Goal: Task Accomplishment & Management: Manage account settings

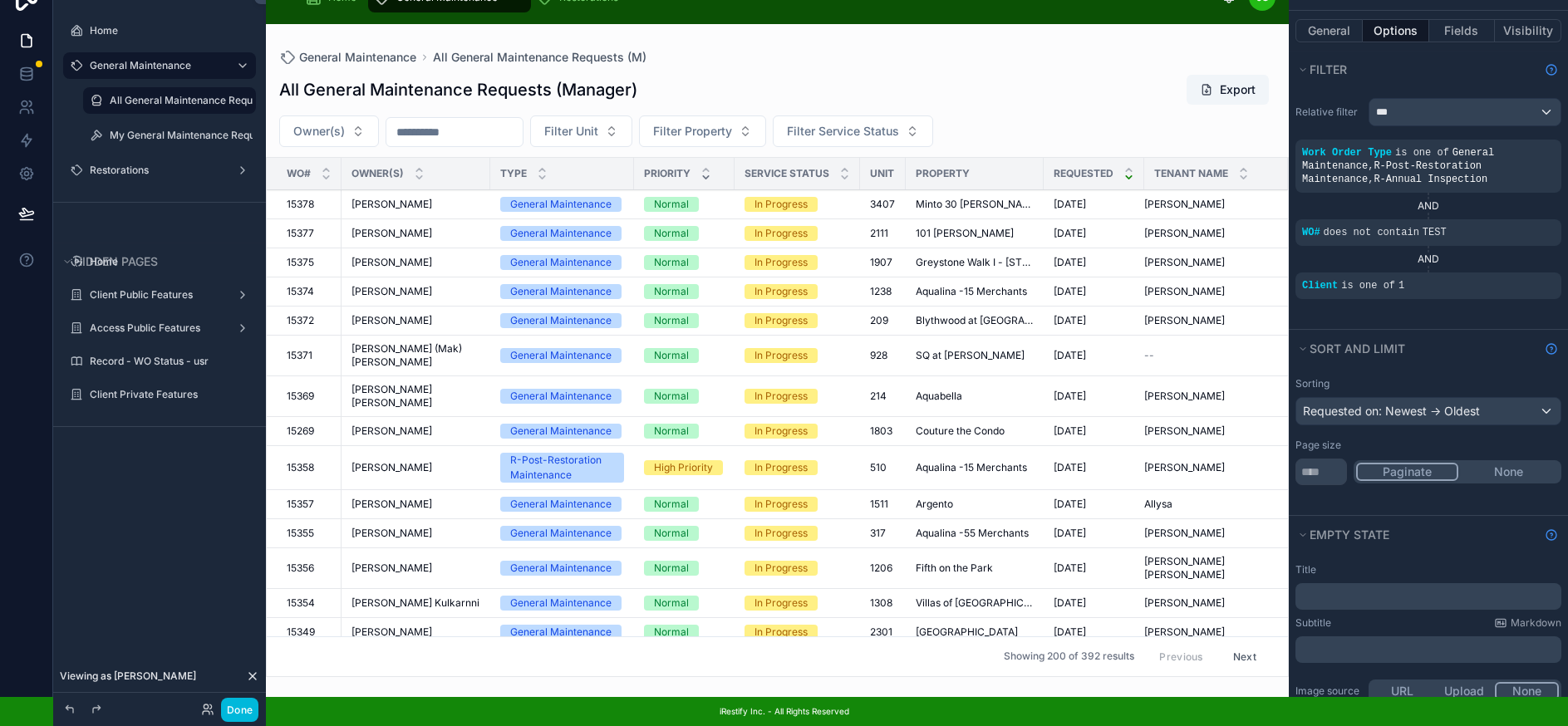
scroll to position [42, 0]
click at [789, 167] on span "Service Status" at bounding box center [787, 174] width 85 height 13
click at [1478, 19] on button "Fields" at bounding box center [1463, 31] width 67 height 23
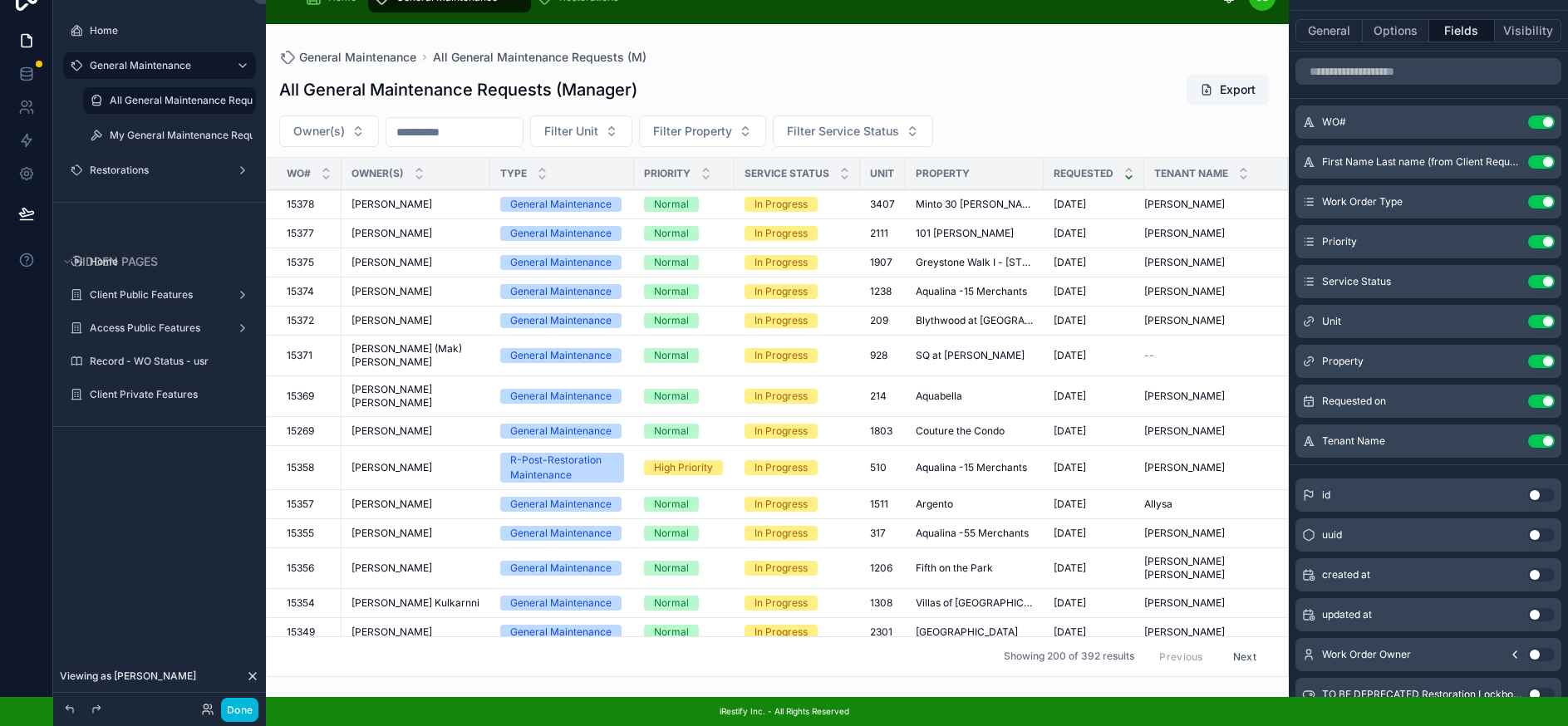
click at [0, 0] on icon "scrollable content" at bounding box center [0, 0] width 0 height 0
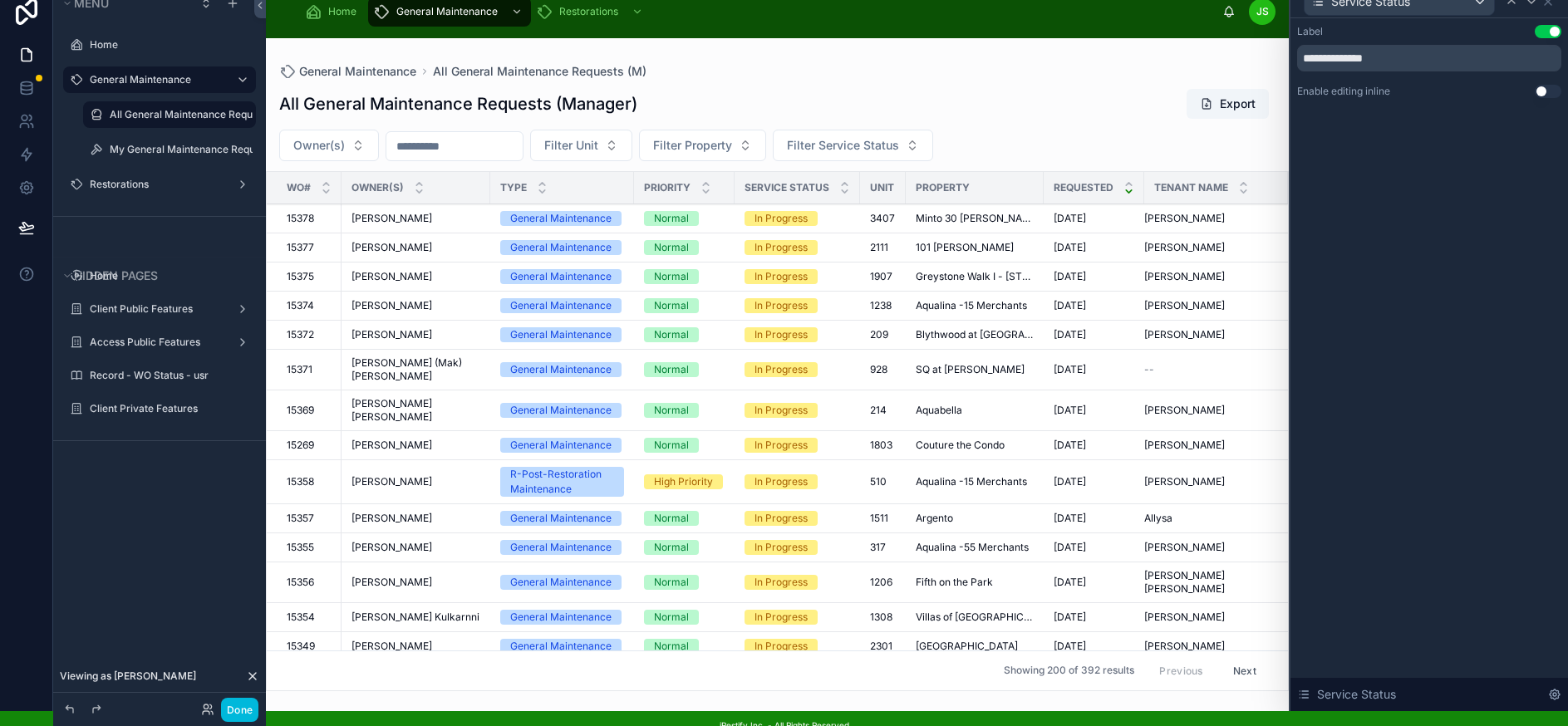
scroll to position [0, 0]
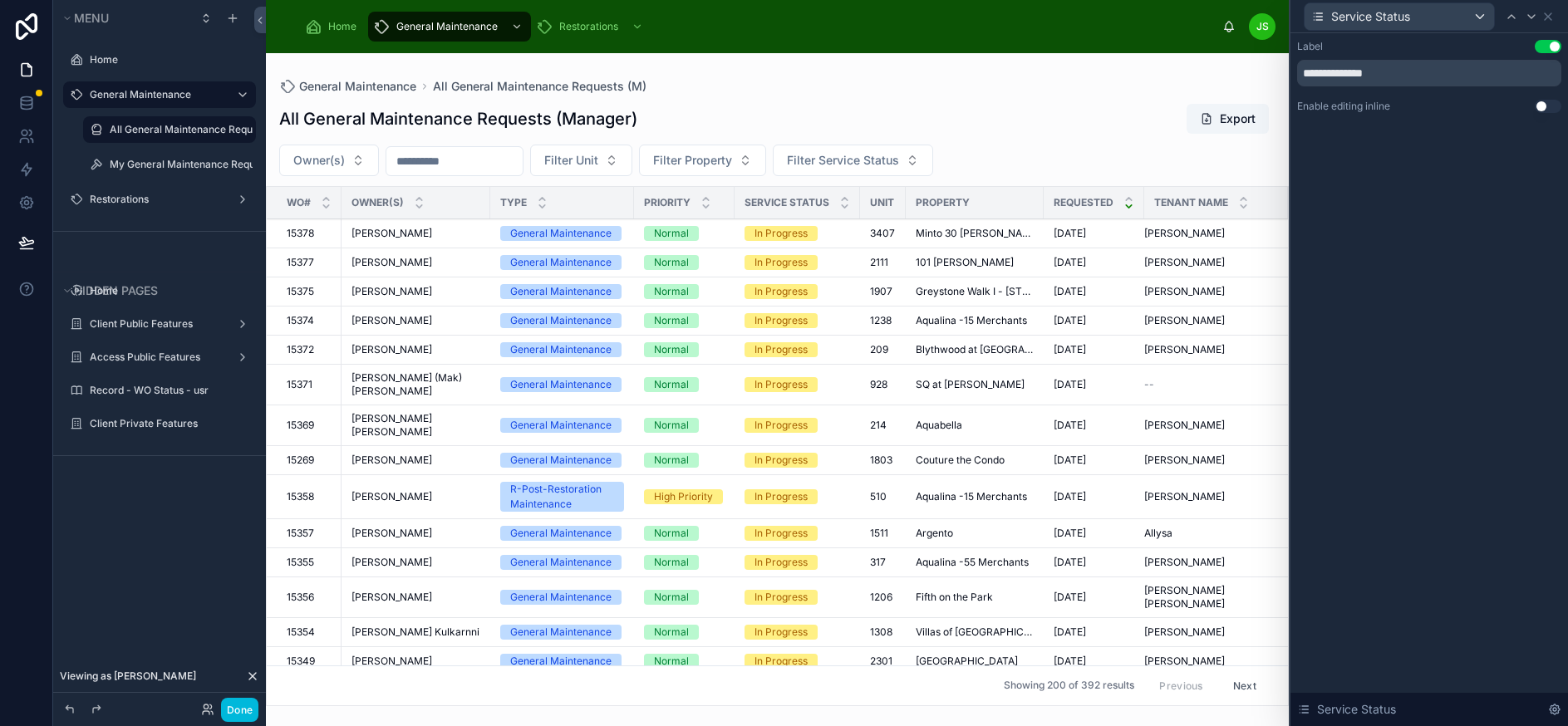
click at [404, 236] on span "[PERSON_NAME]" at bounding box center [391, 233] width 80 height 13
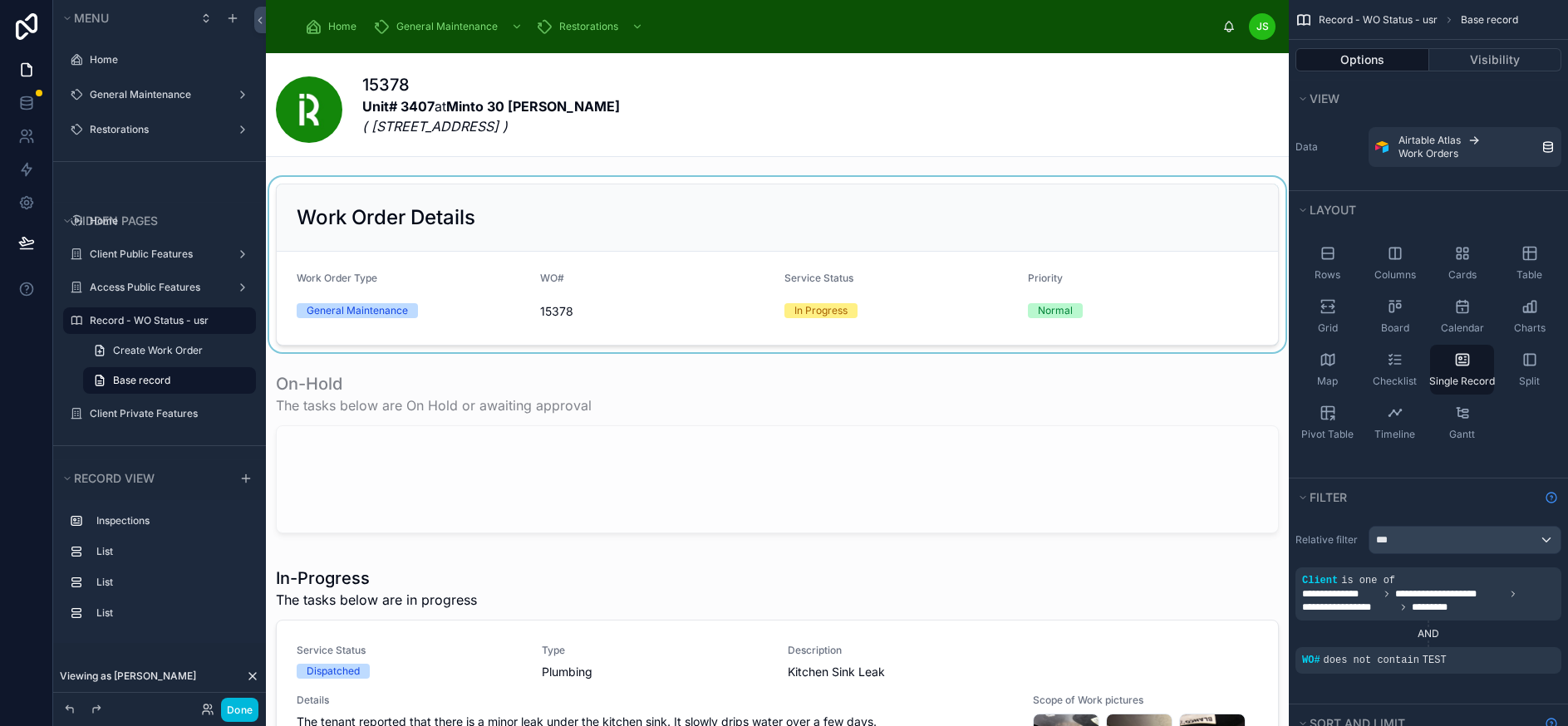
click at [835, 286] on div at bounding box center [776, 264] width 1022 height 175
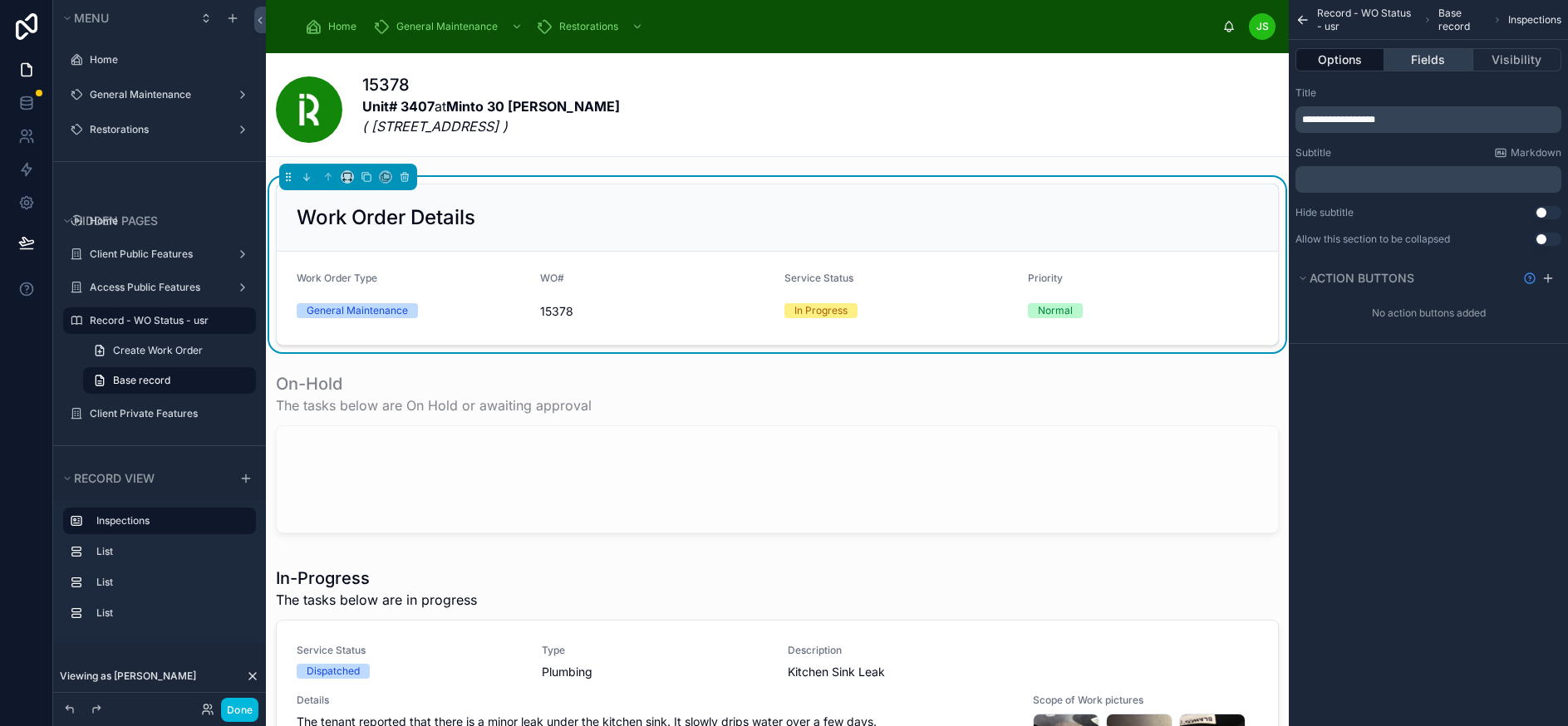
click at [1455, 55] on button "Fields" at bounding box center [1427, 59] width 88 height 23
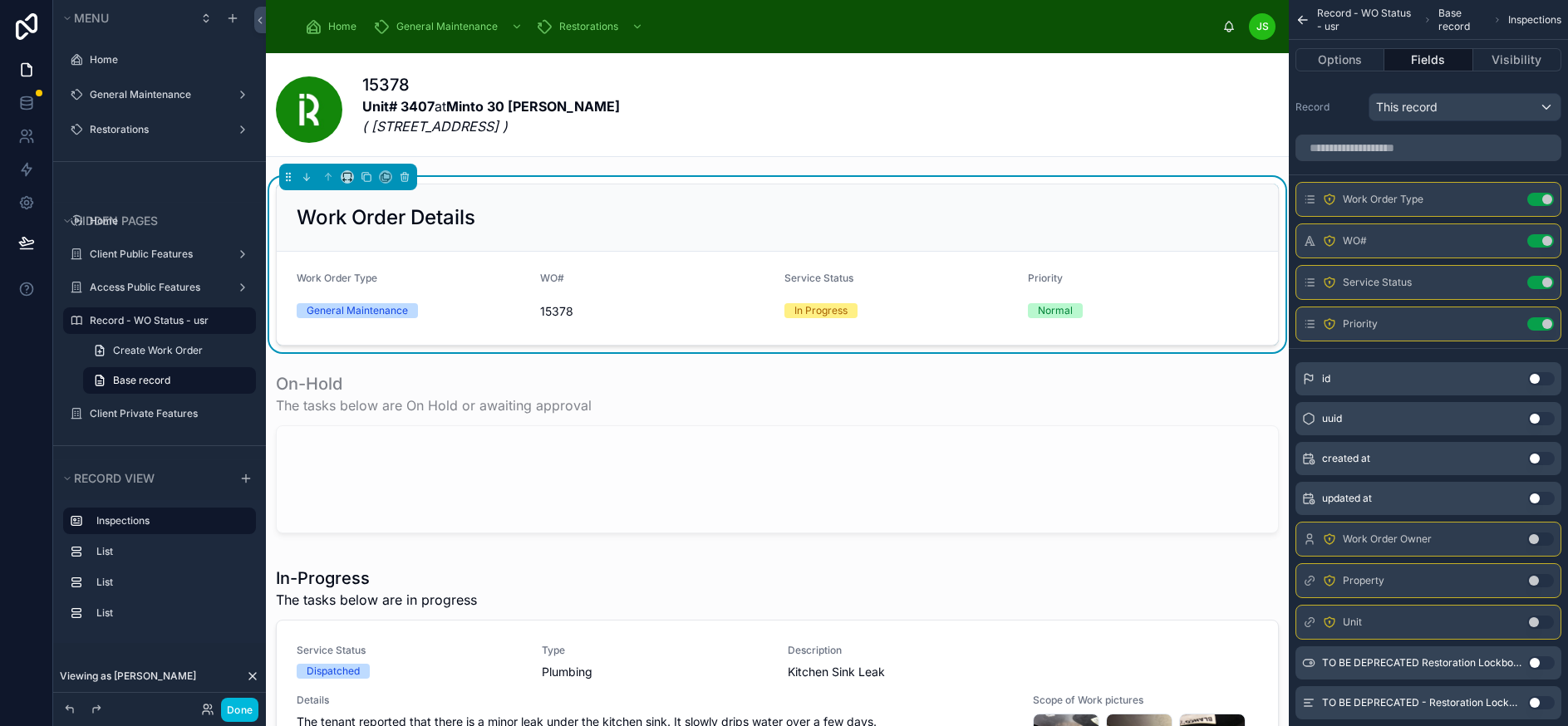
click at [0, 0] on icon "scrollable content" at bounding box center [0, 0] width 0 height 0
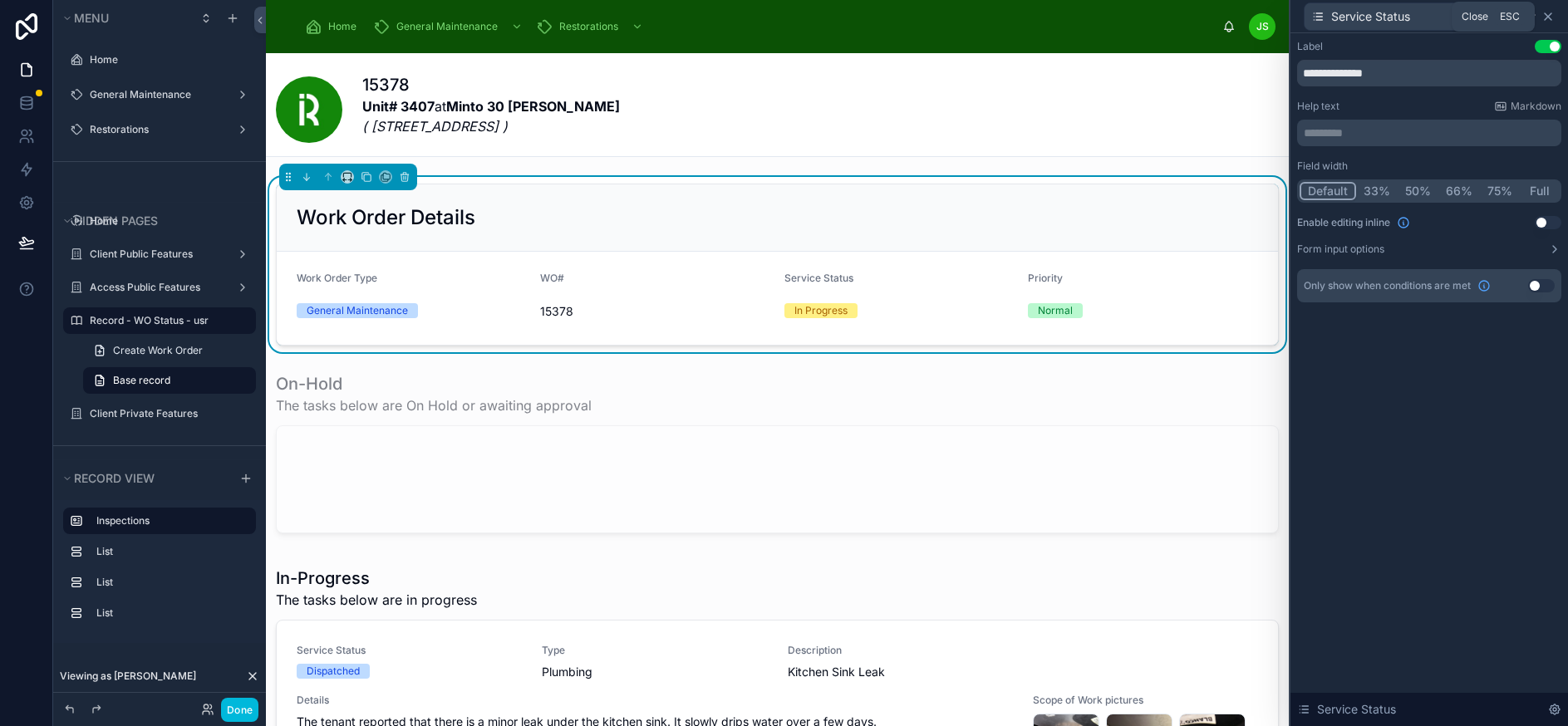
click at [1551, 18] on icon at bounding box center [1547, 16] width 6 height 6
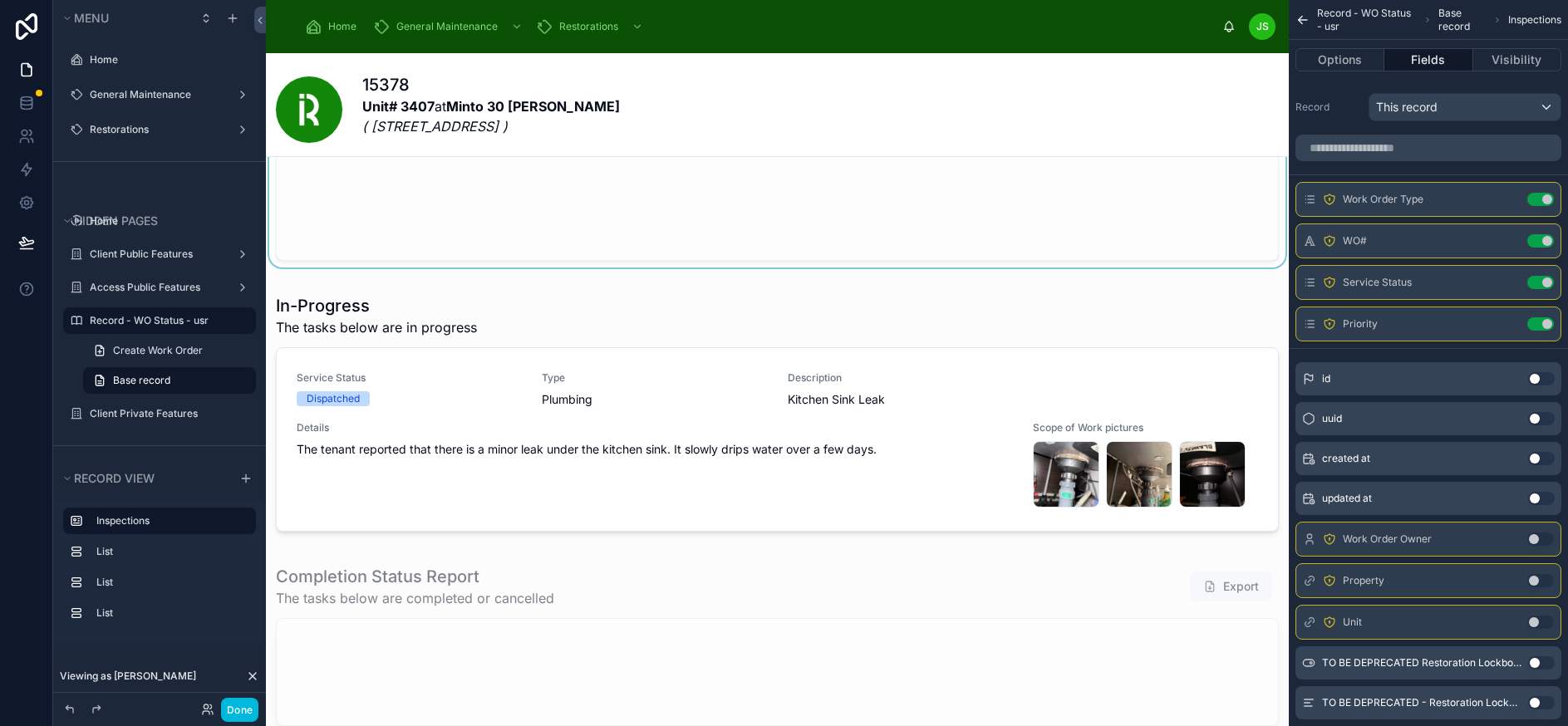
scroll to position [332, 0]
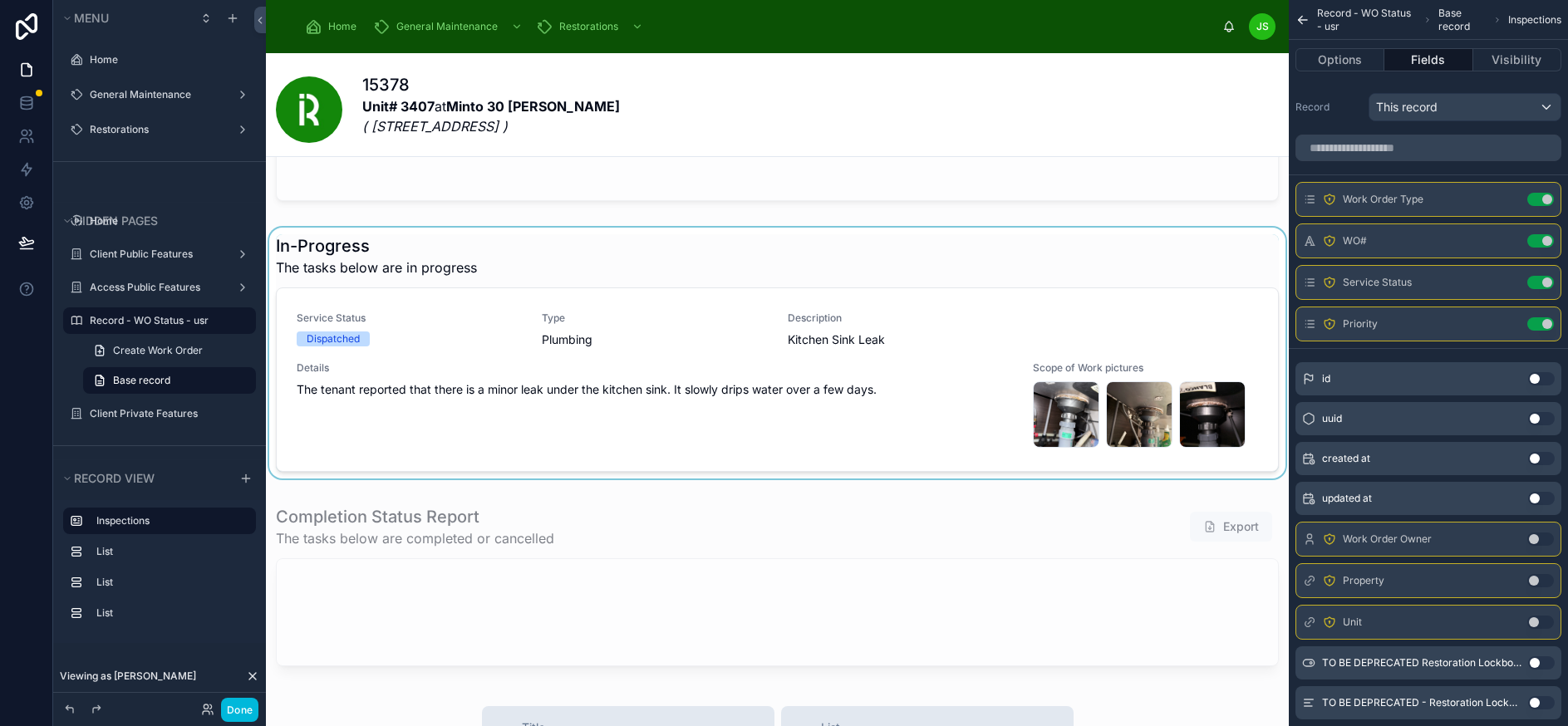
click at [901, 385] on div at bounding box center [776, 356] width 1022 height 257
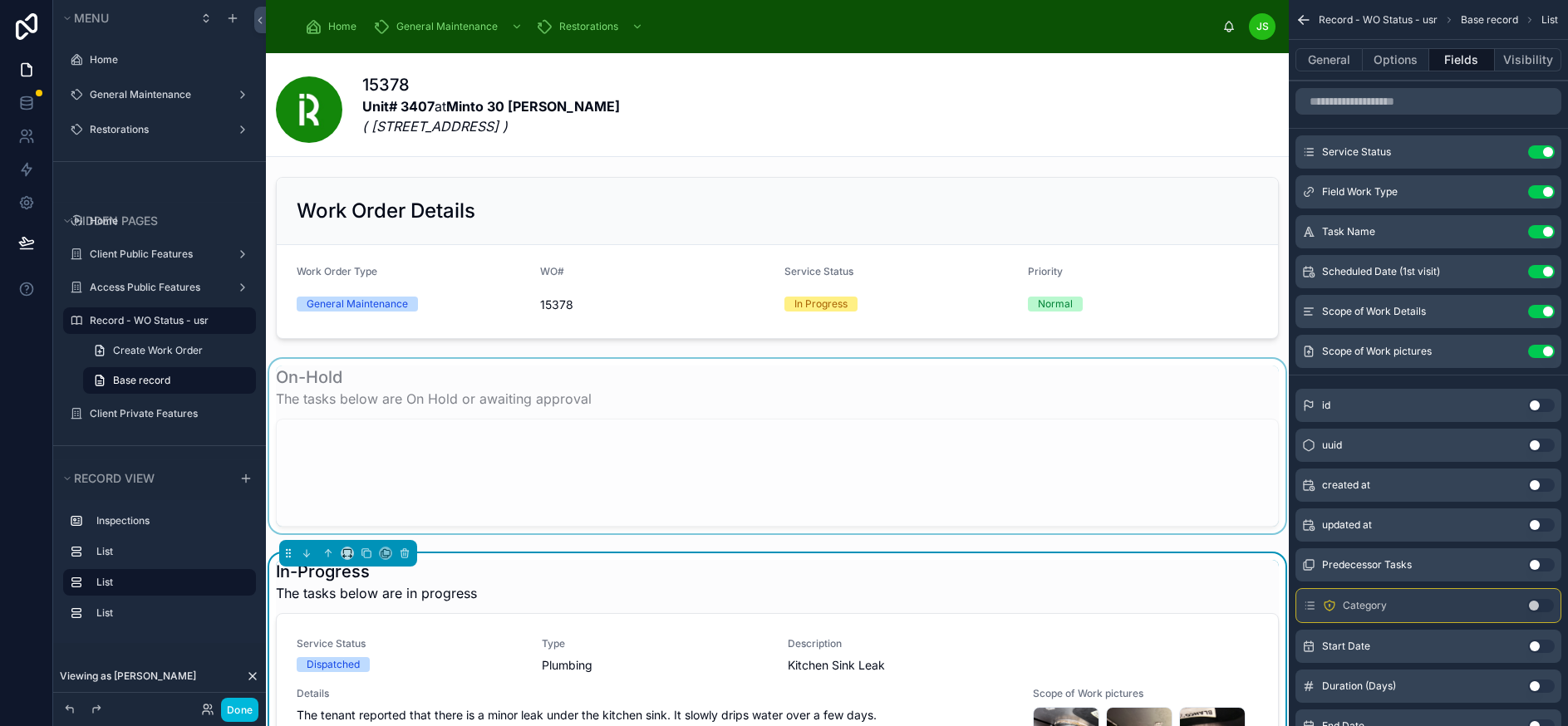
scroll to position [0, 0]
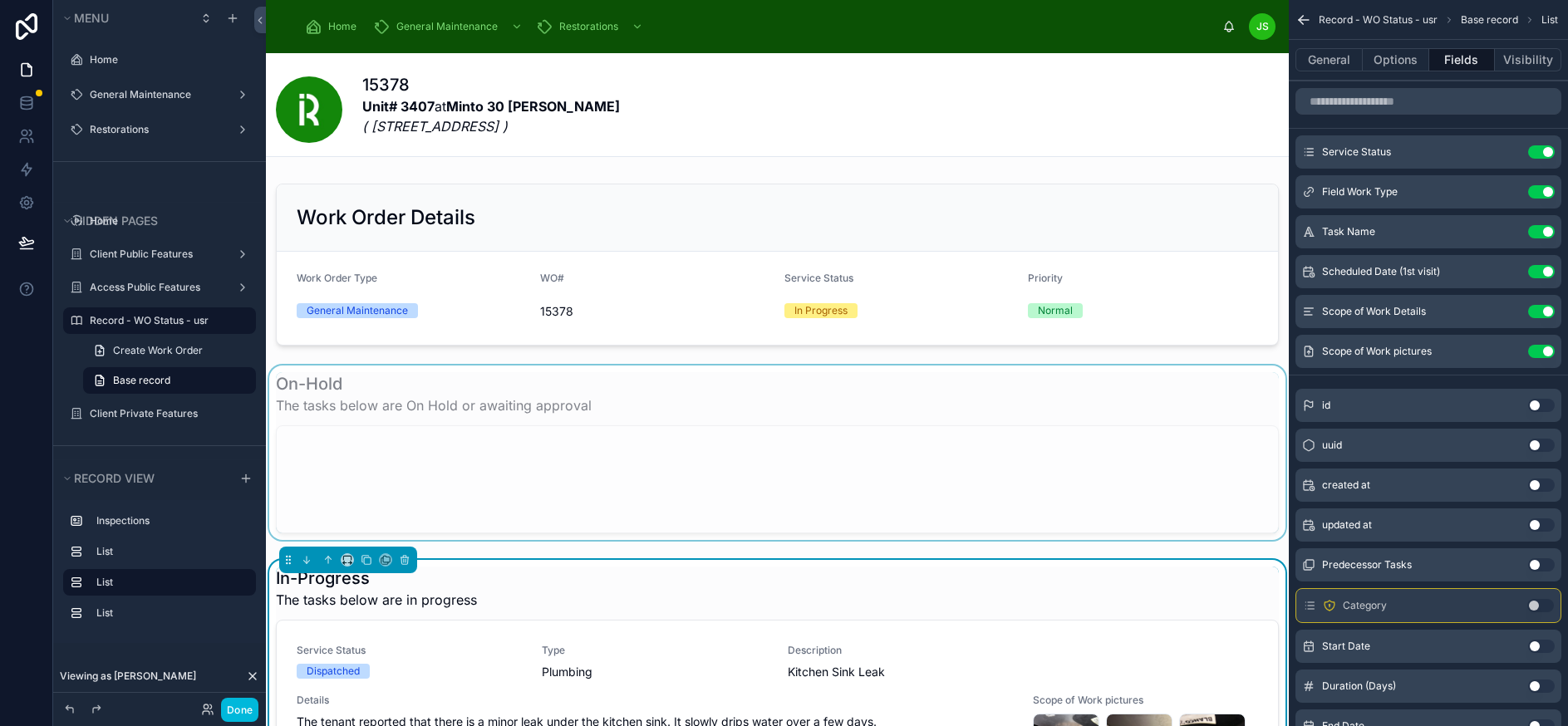
click at [968, 404] on div at bounding box center [776, 456] width 1022 height 181
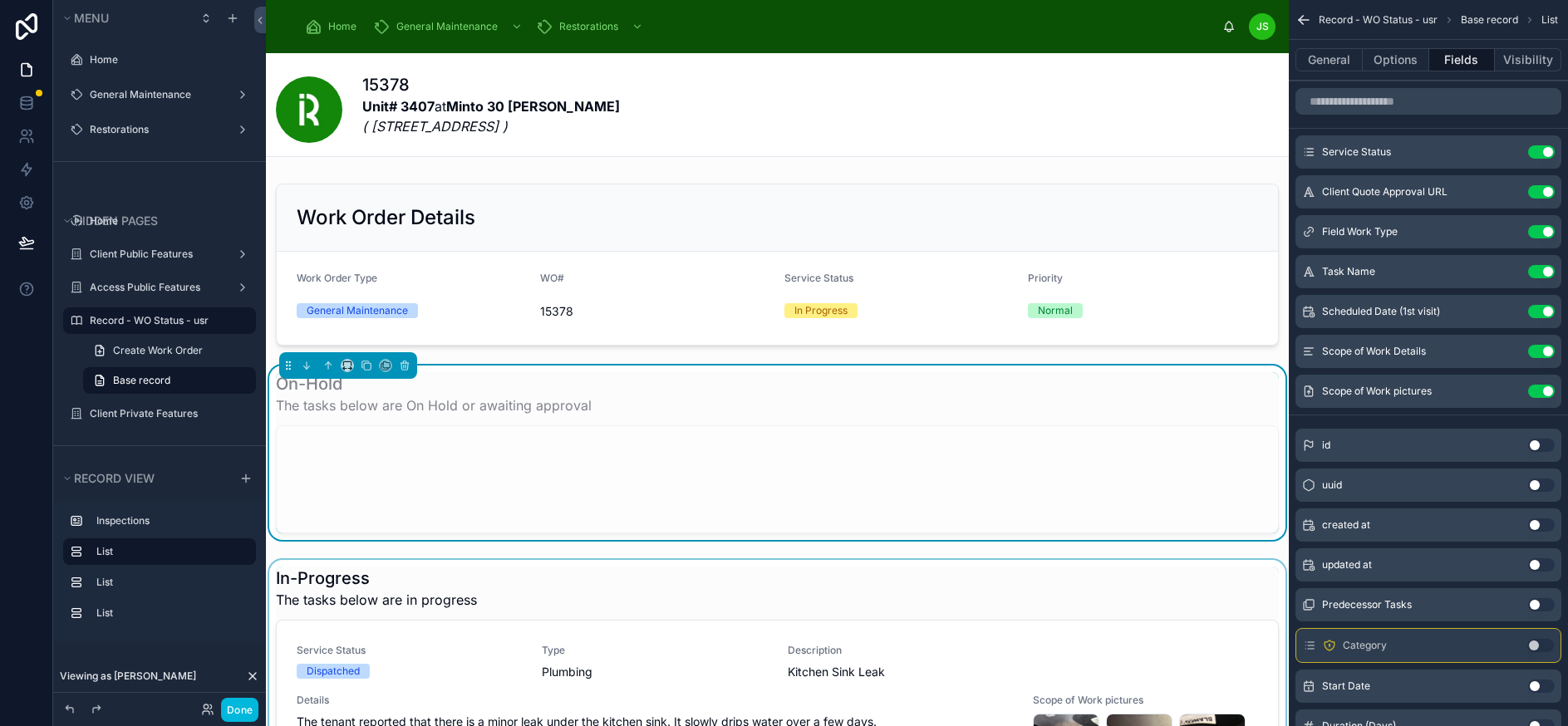
click at [0, 0] on icon "scrollable content" at bounding box center [0, 0] width 0 height 0
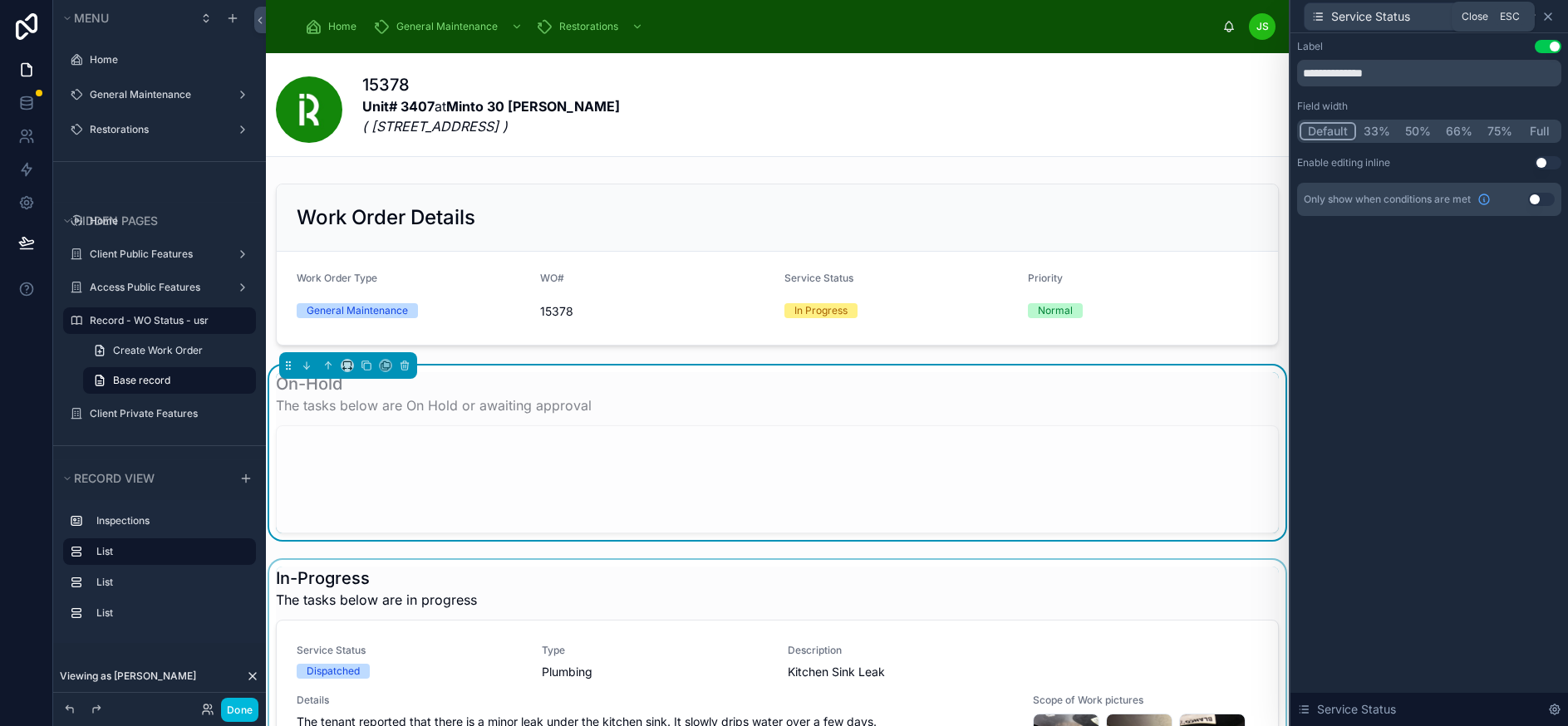
click at [1551, 16] on icon at bounding box center [1547, 16] width 6 height 6
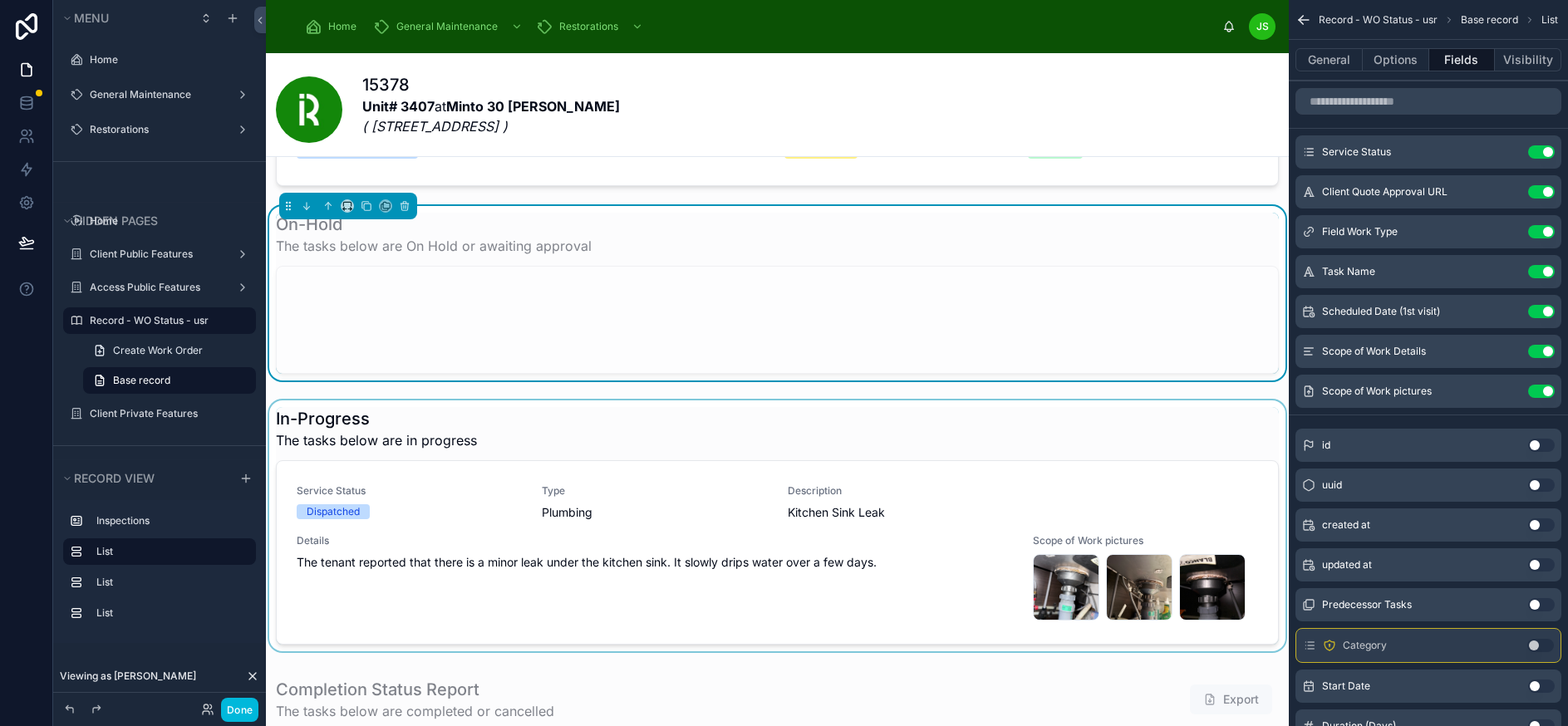
scroll to position [166, 0]
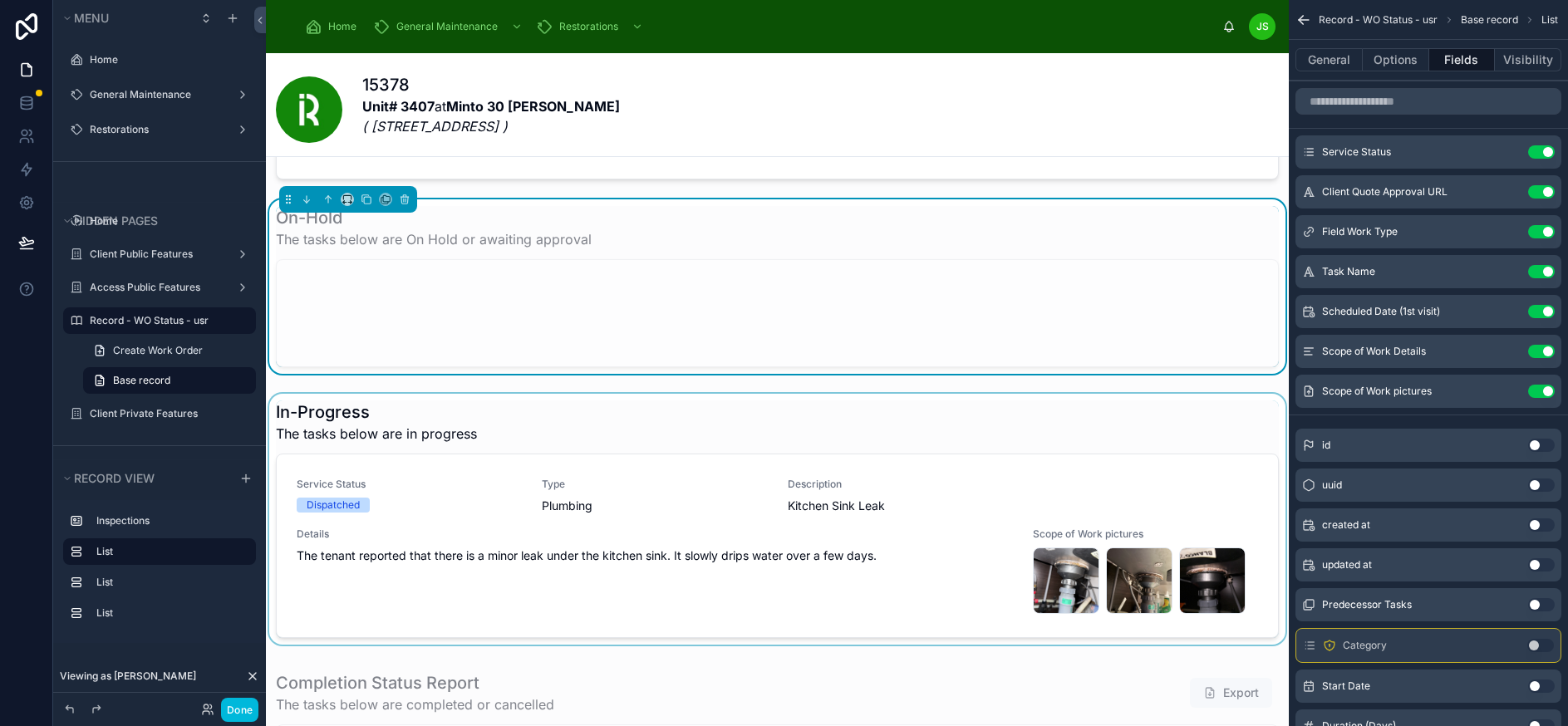
click at [859, 444] on div at bounding box center [776, 523] width 1022 height 257
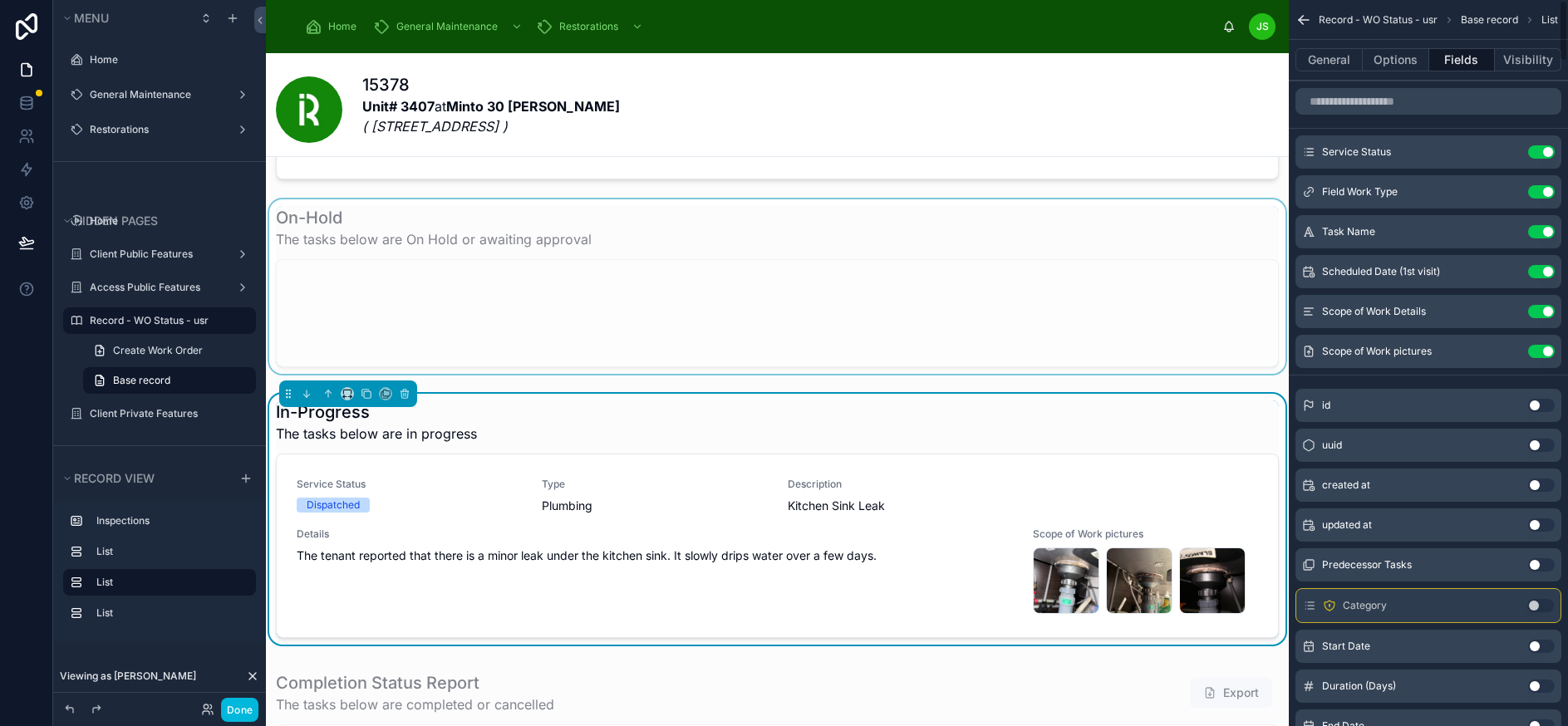
click at [0, 0] on icon "scrollable content" at bounding box center [0, 0] width 0 height 0
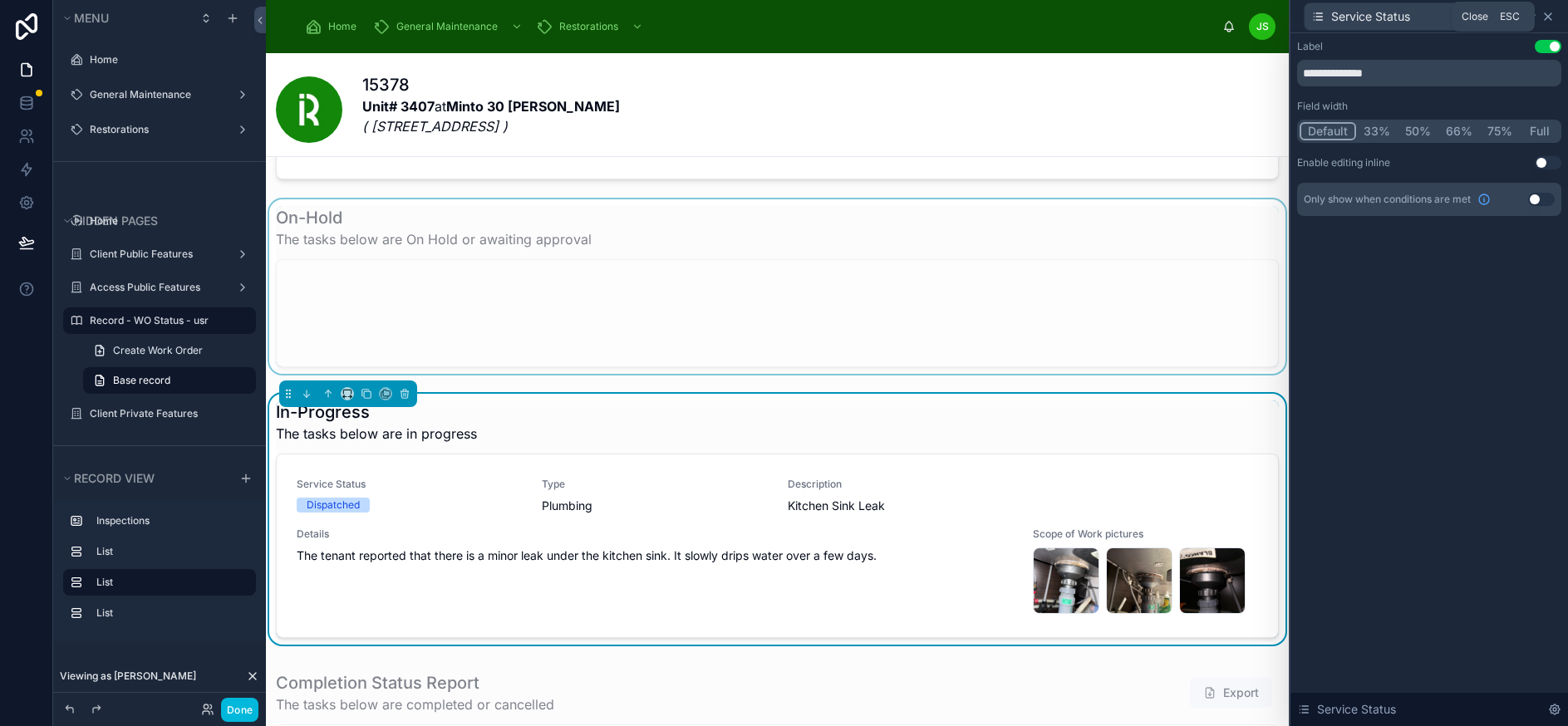
click at [1551, 16] on icon at bounding box center [1547, 16] width 6 height 6
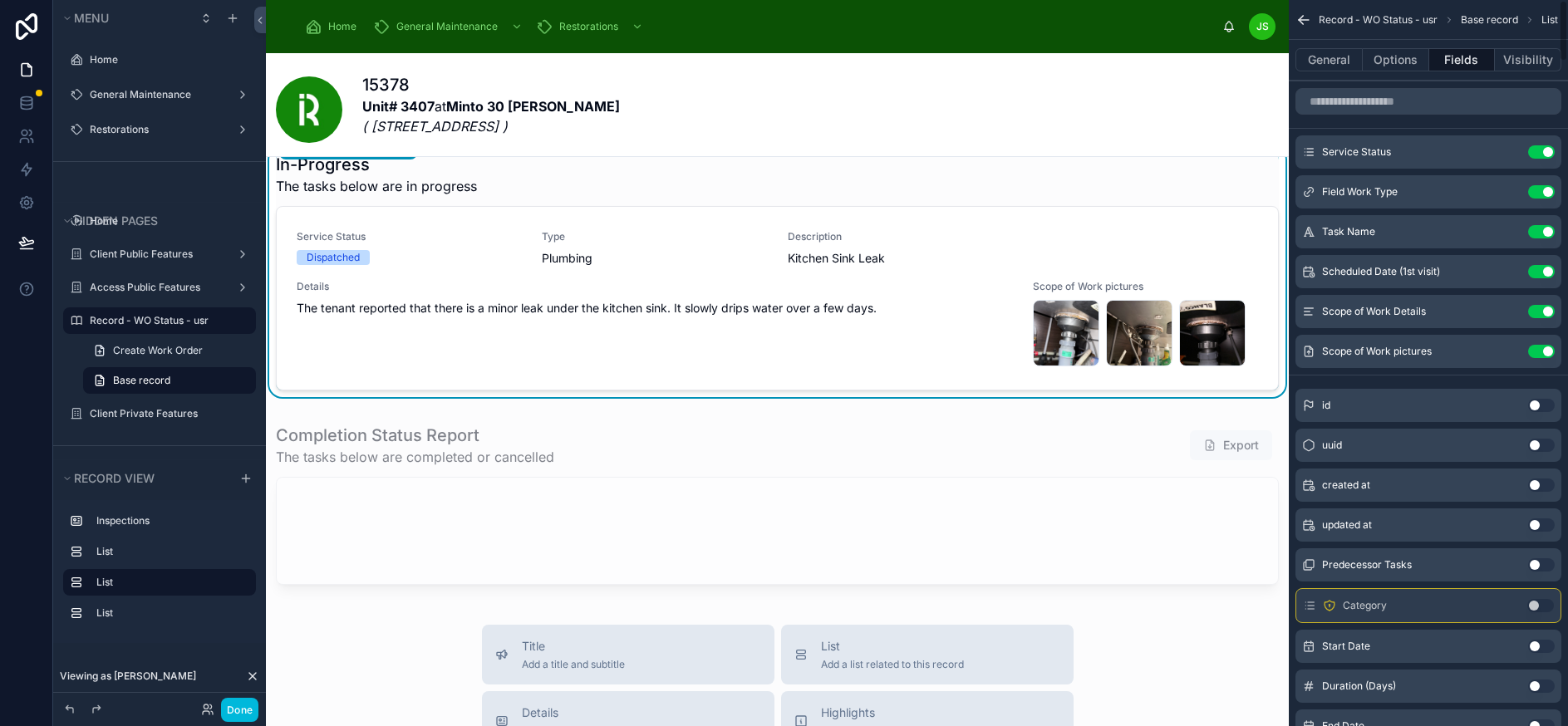
scroll to position [415, 0]
click at [805, 478] on div at bounding box center [776, 506] width 1022 height 181
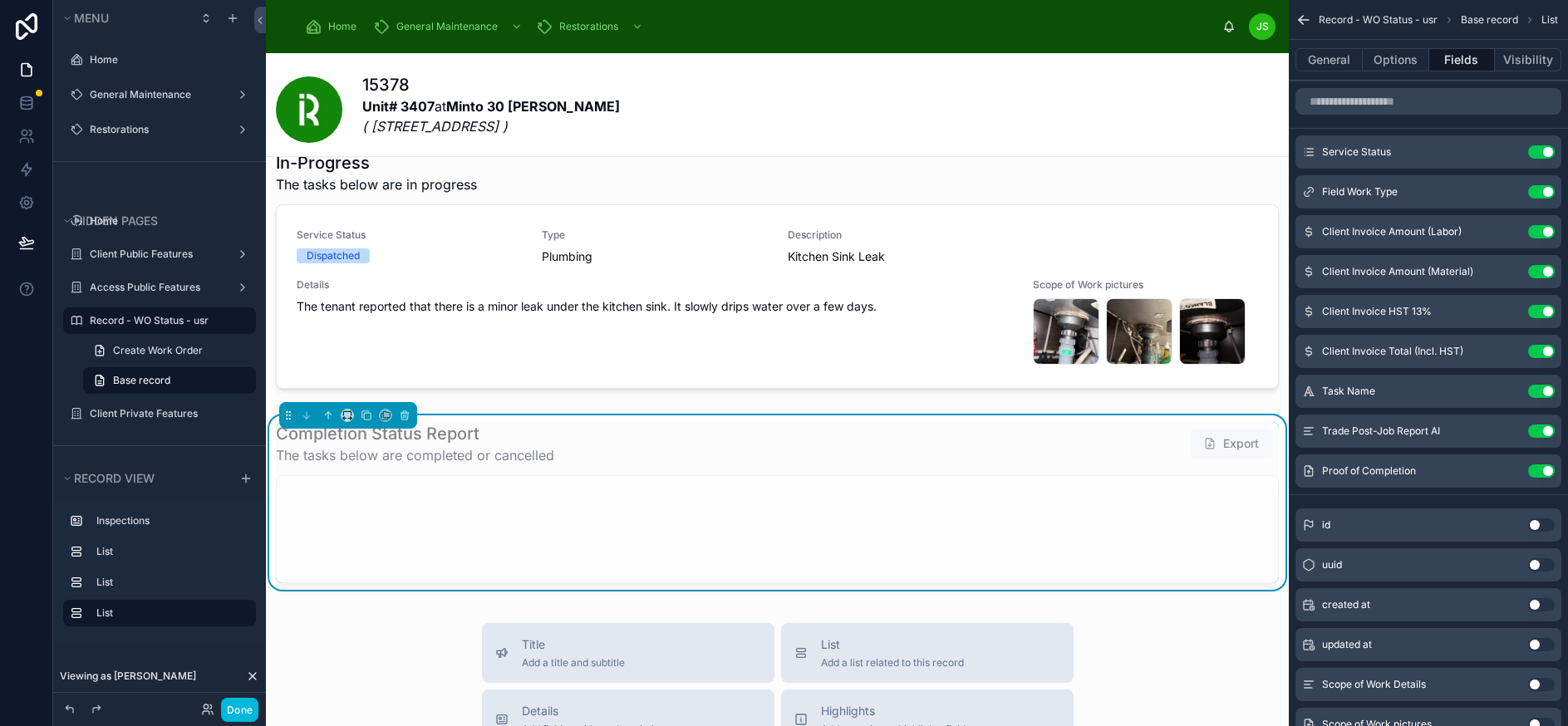
click at [0, 0] on icon "scrollable content" at bounding box center [0, 0] width 0 height 0
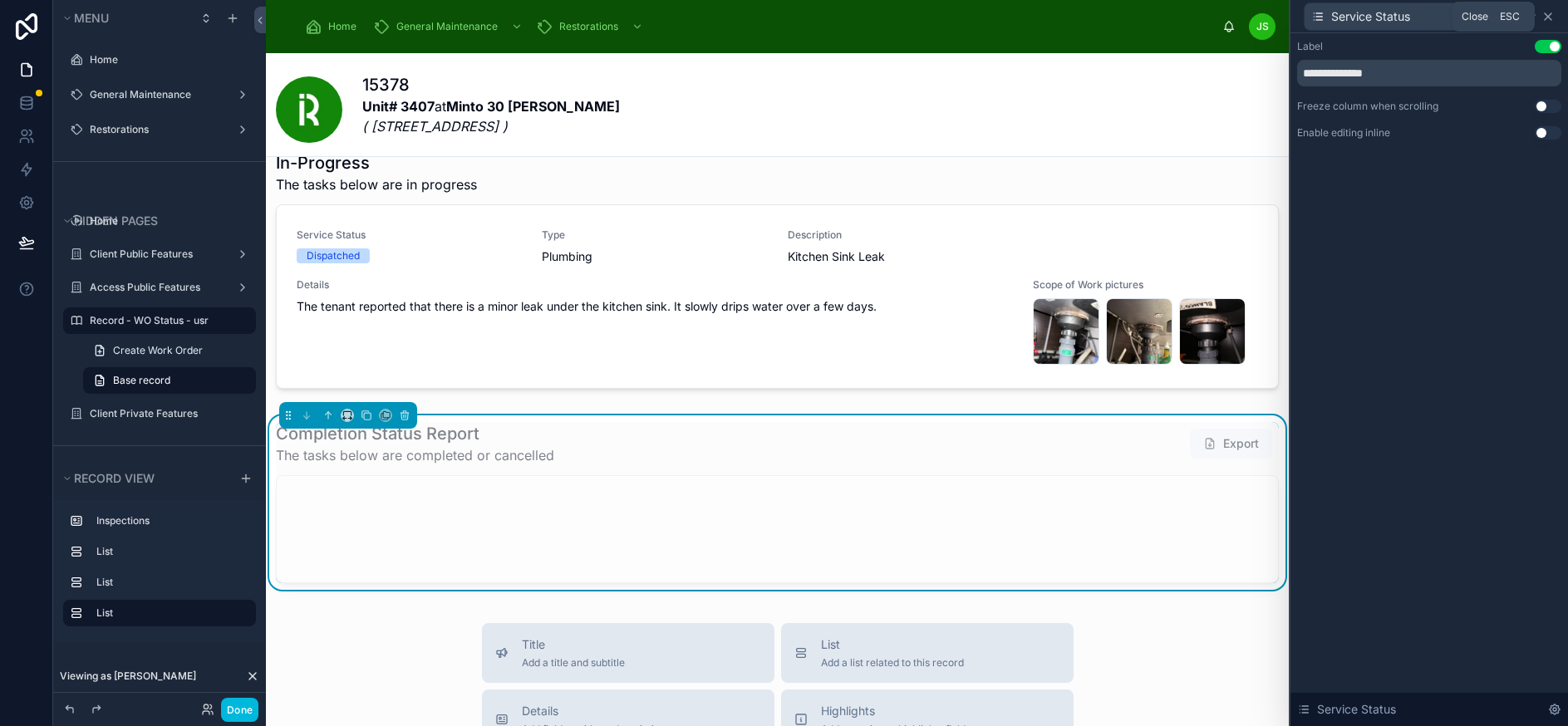
click at [1554, 15] on icon at bounding box center [1548, 17] width 13 height 13
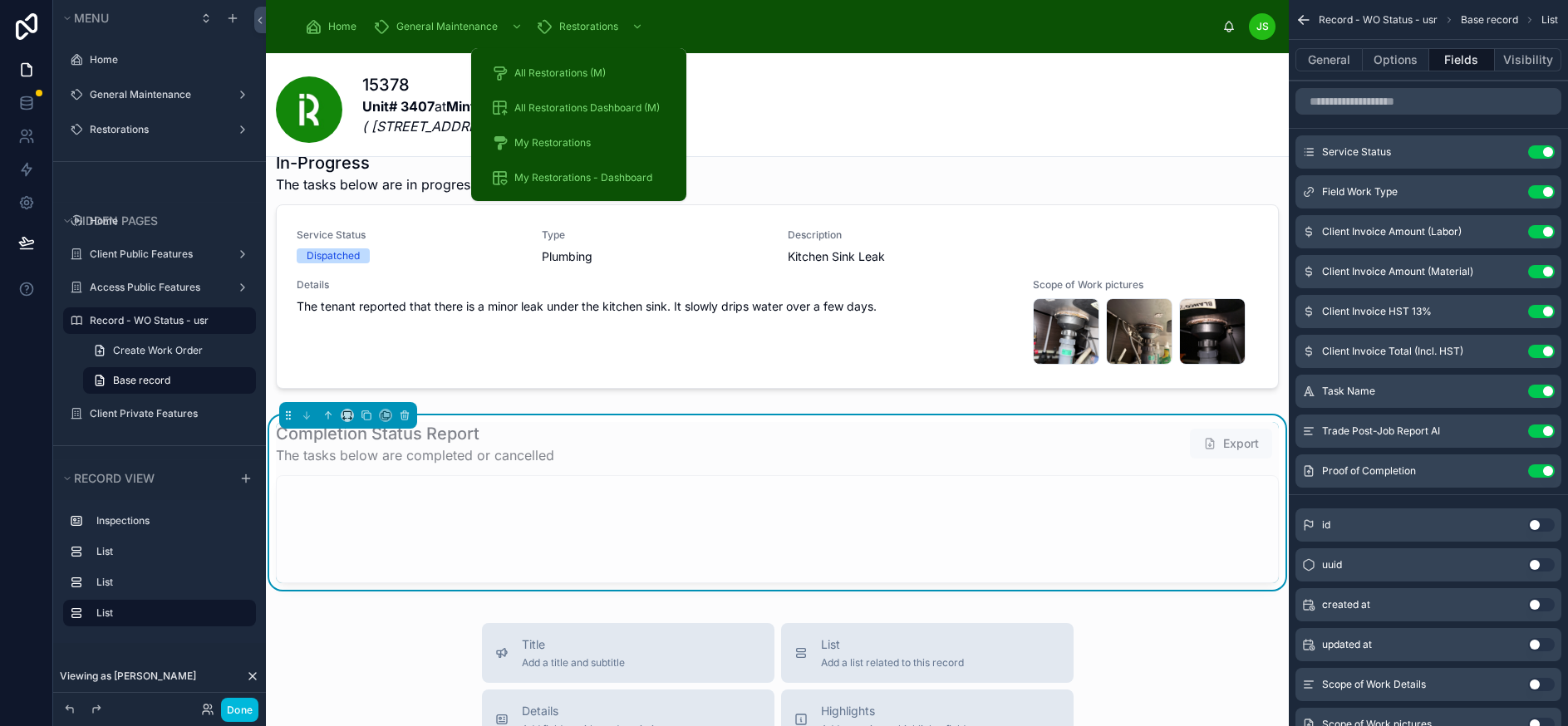
click at [585, 73] on span "All Restorations (M)" at bounding box center [560, 73] width 92 height 13
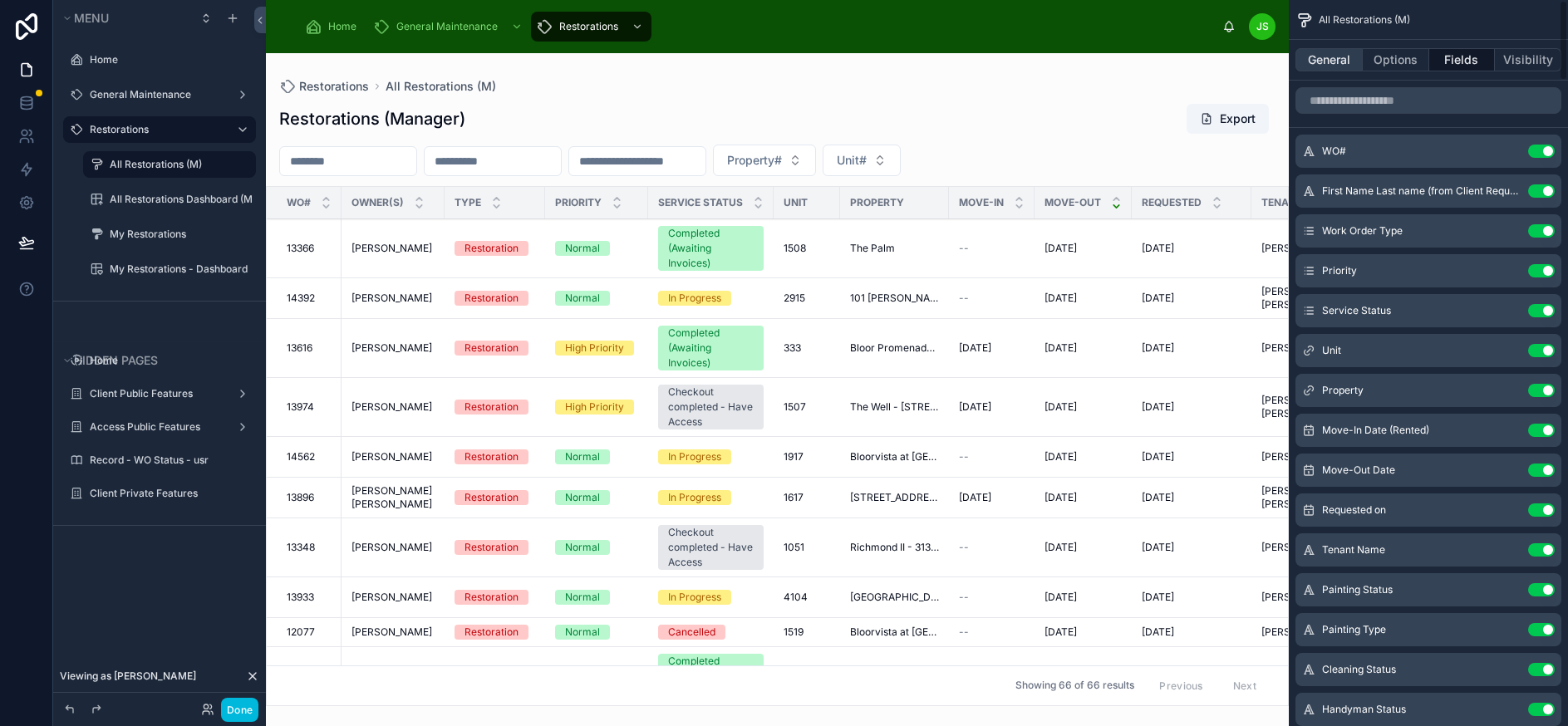
click at [1340, 69] on button "General" at bounding box center [1328, 59] width 68 height 23
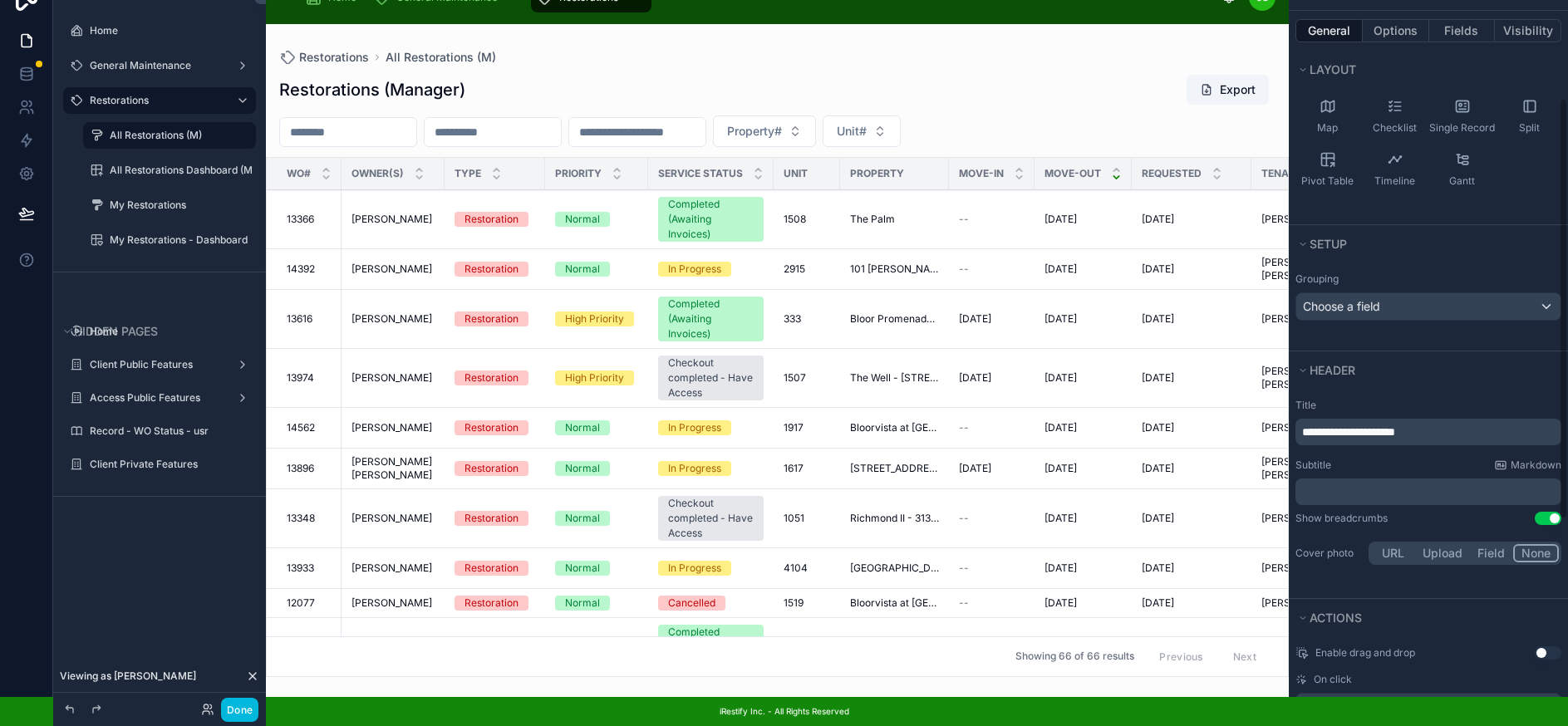
scroll to position [224, 0]
click at [1415, 19] on button "Options" at bounding box center [1396, 31] width 67 height 23
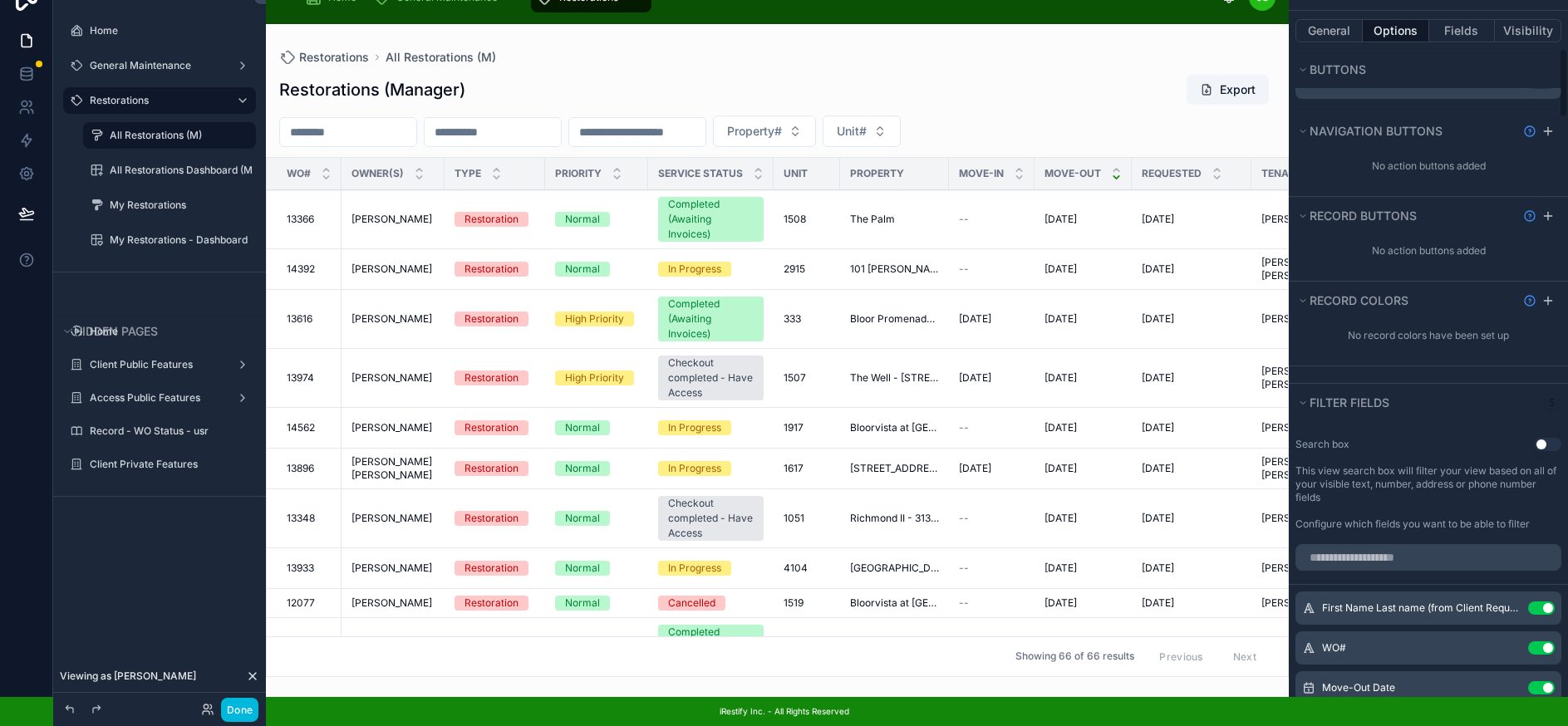
scroll to position [888, 0]
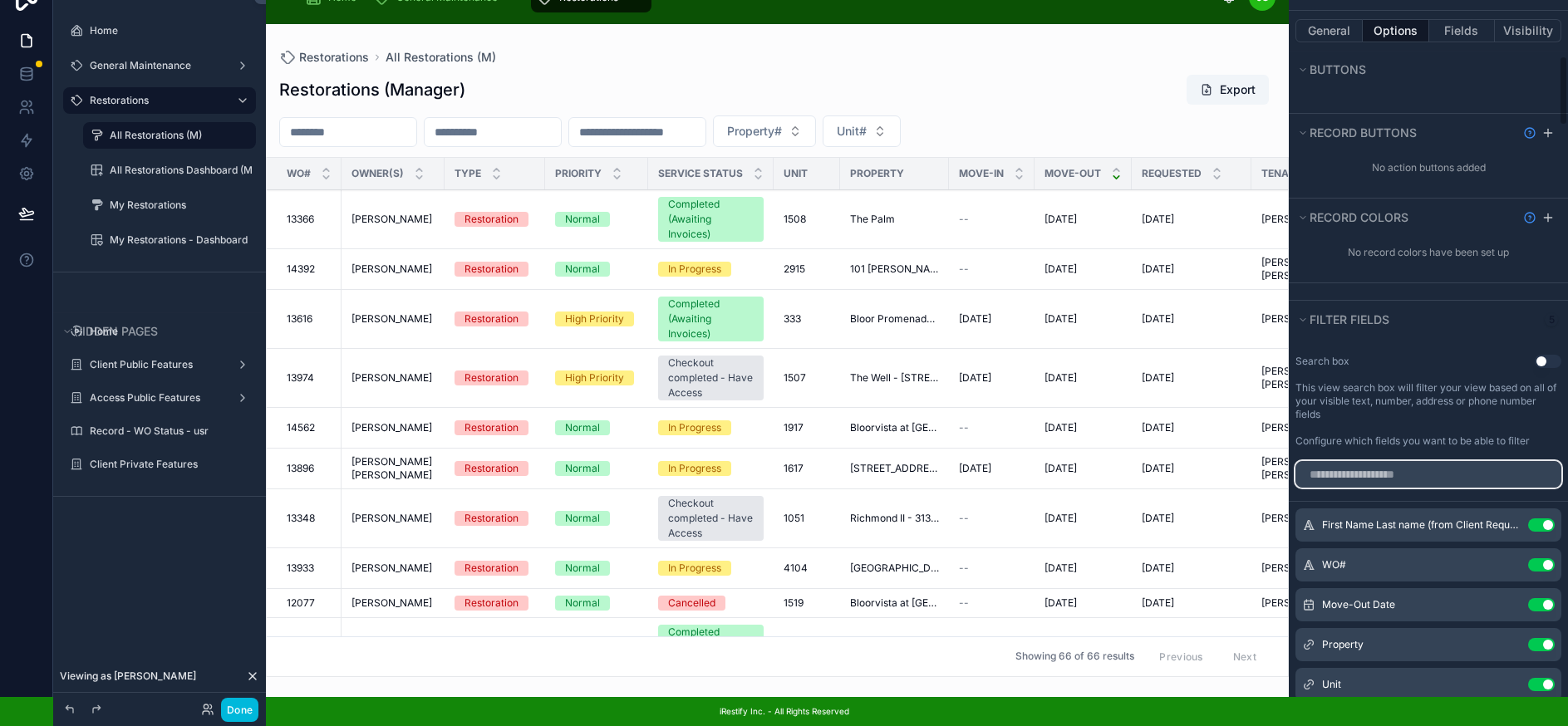
click at [1419, 461] on input "scrollable content" at bounding box center [1427, 474] width 265 height 27
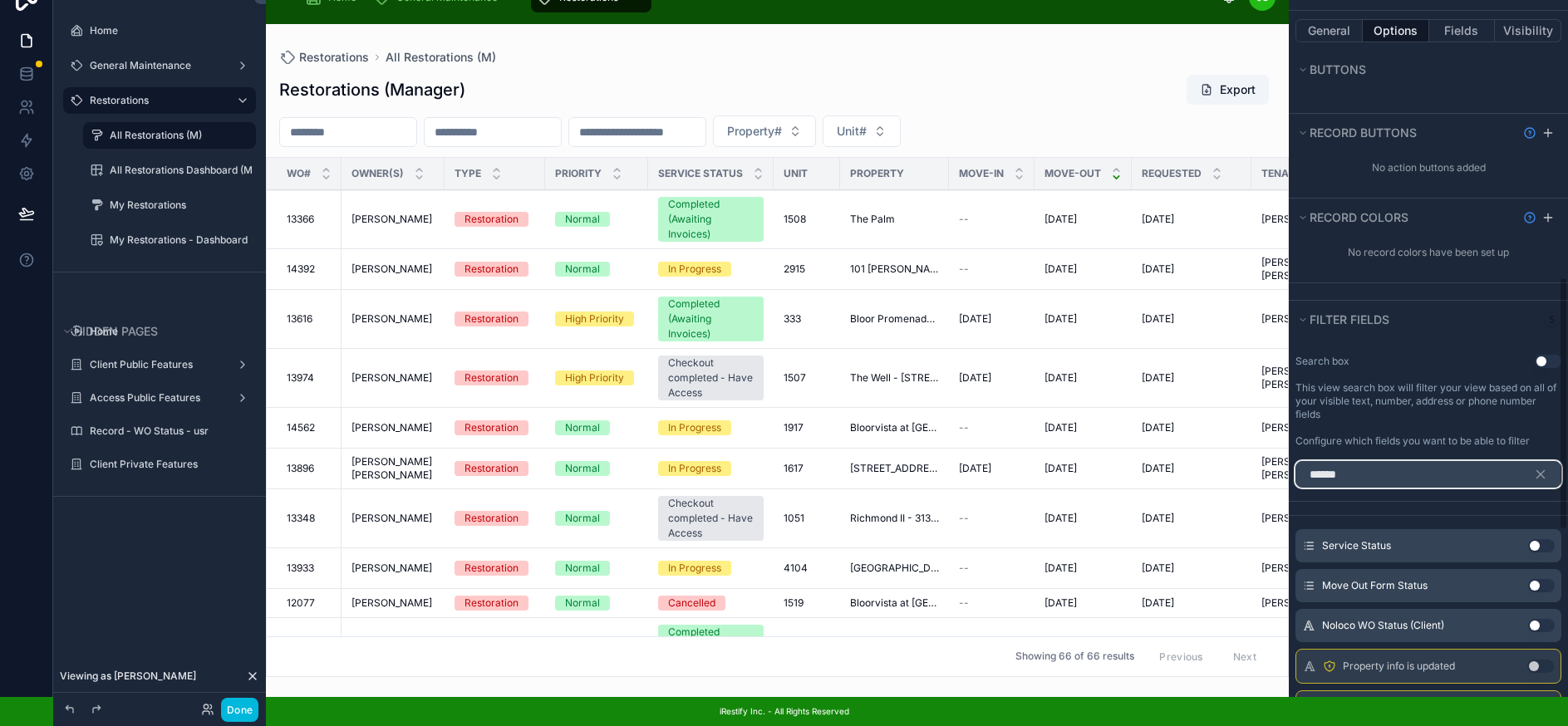
type input "******"
click at [1554, 539] on button "Use setting" at bounding box center [1540, 546] width 27 height 13
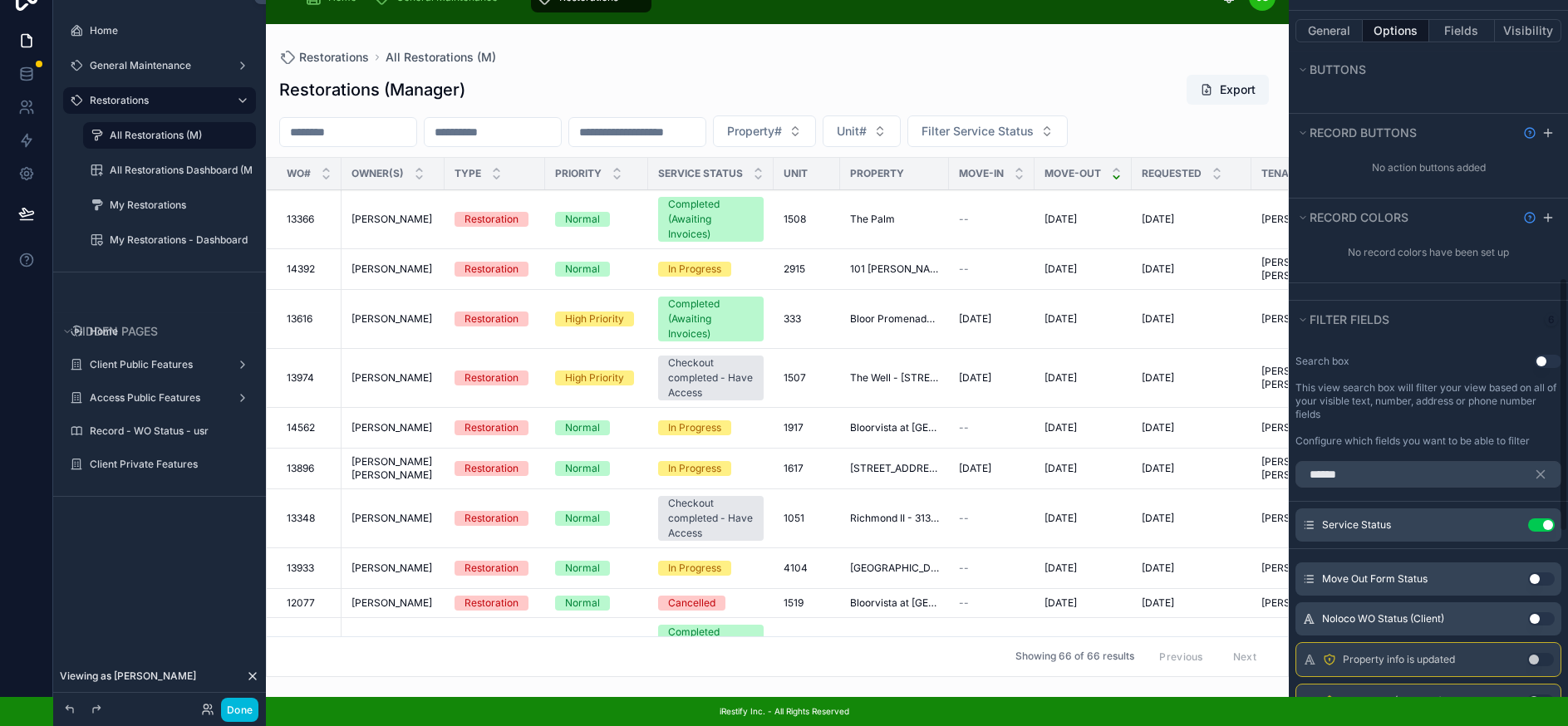
scroll to position [0, 0]
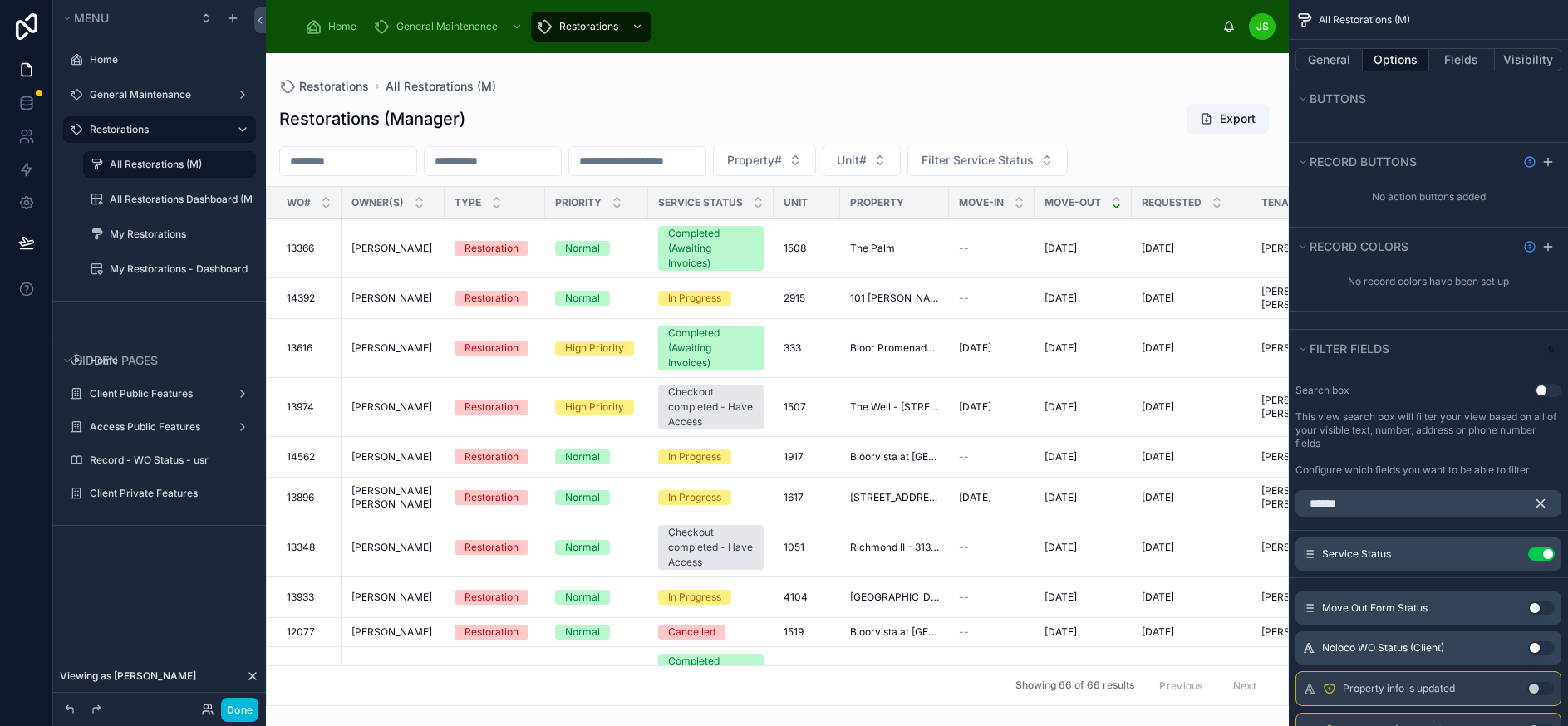
click at [1548, 496] on icon "scrollable content" at bounding box center [1540, 503] width 15 height 15
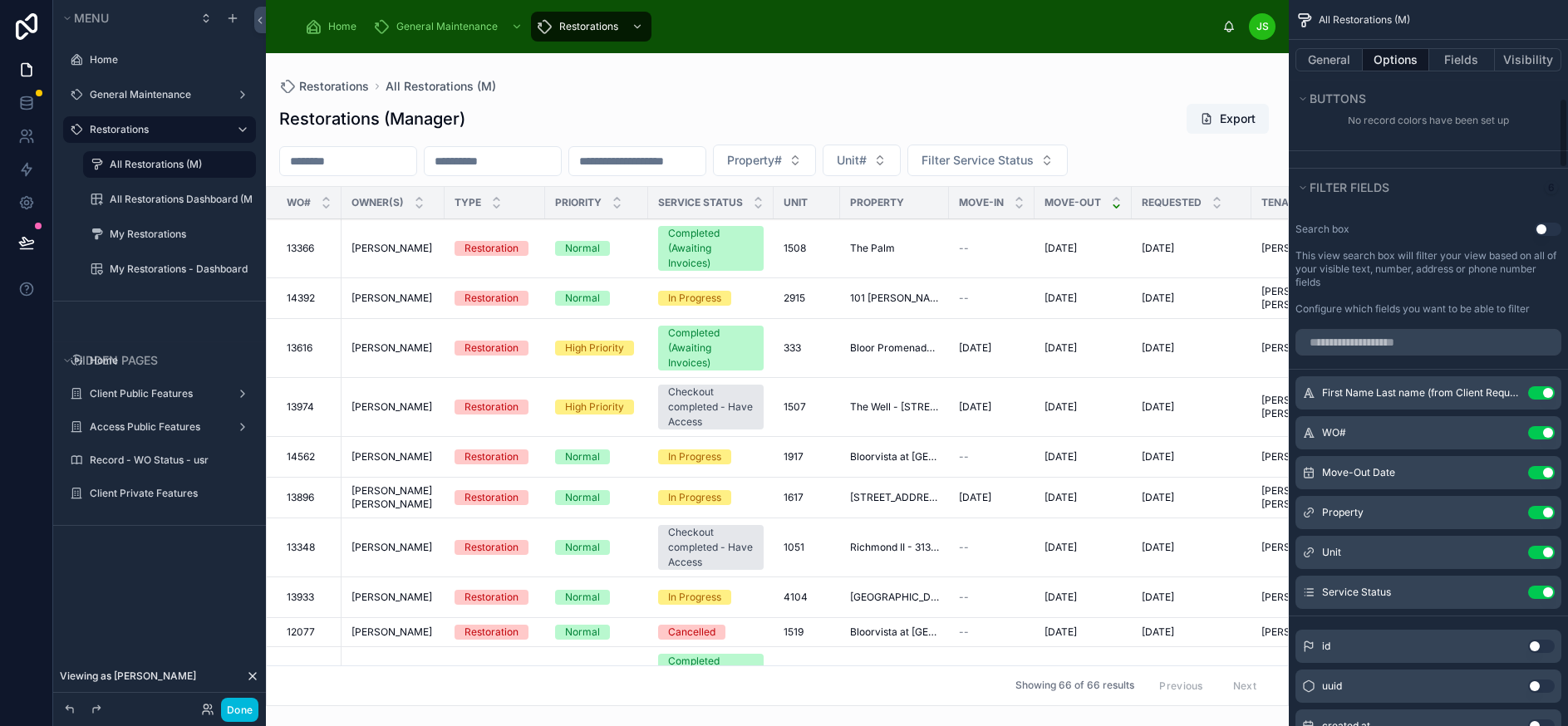
scroll to position [1054, 0]
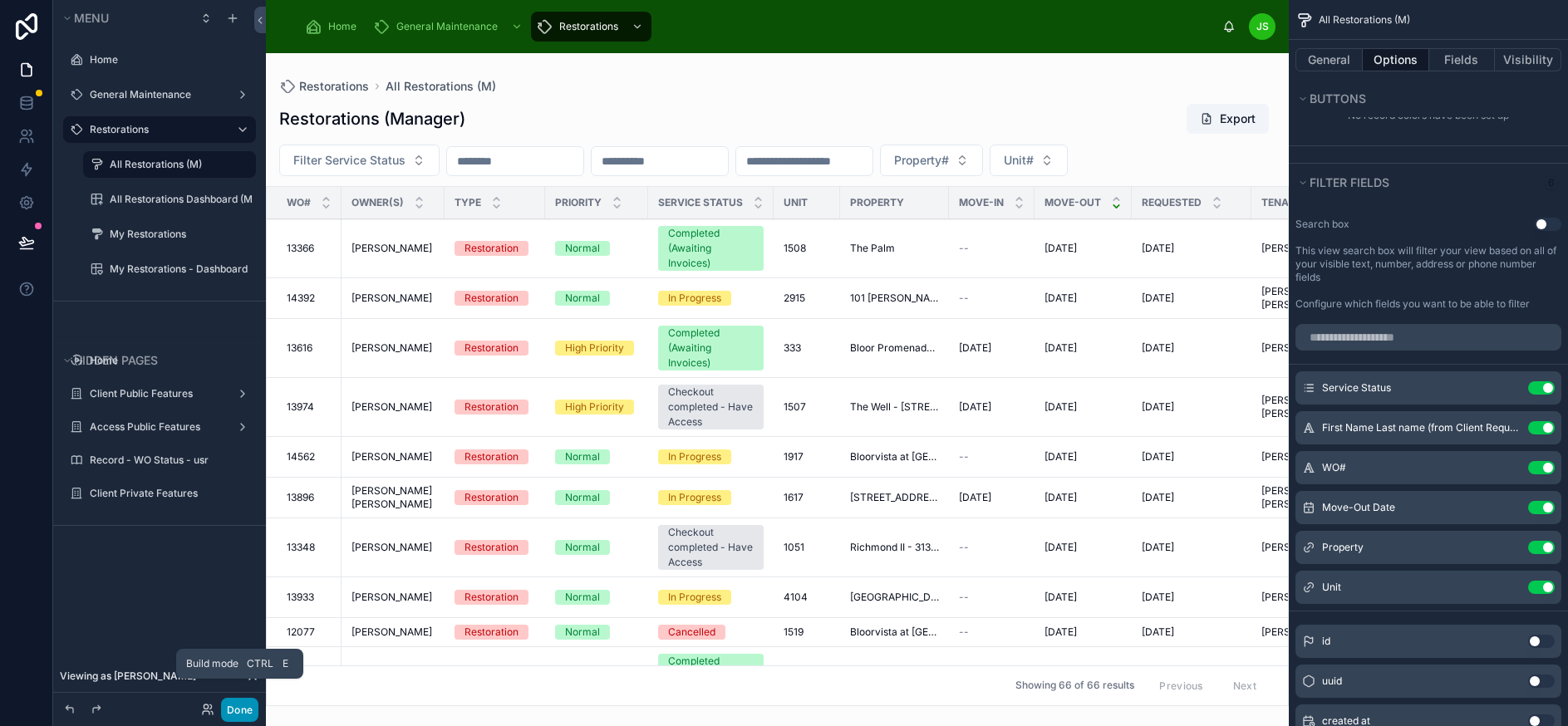
click at [239, 716] on button "Done" at bounding box center [240, 709] width 37 height 24
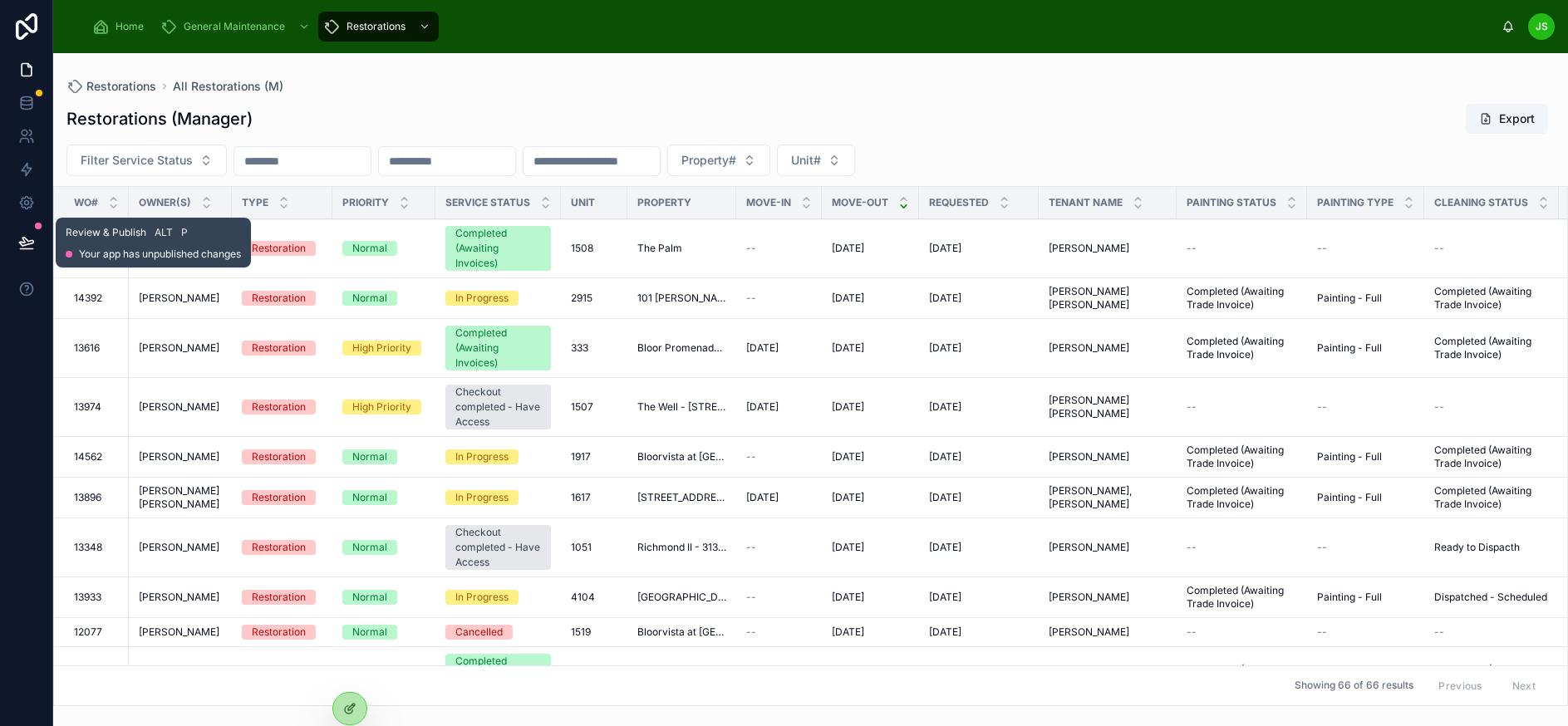
click at [31, 240] on icon at bounding box center [26, 241] width 14 height 8
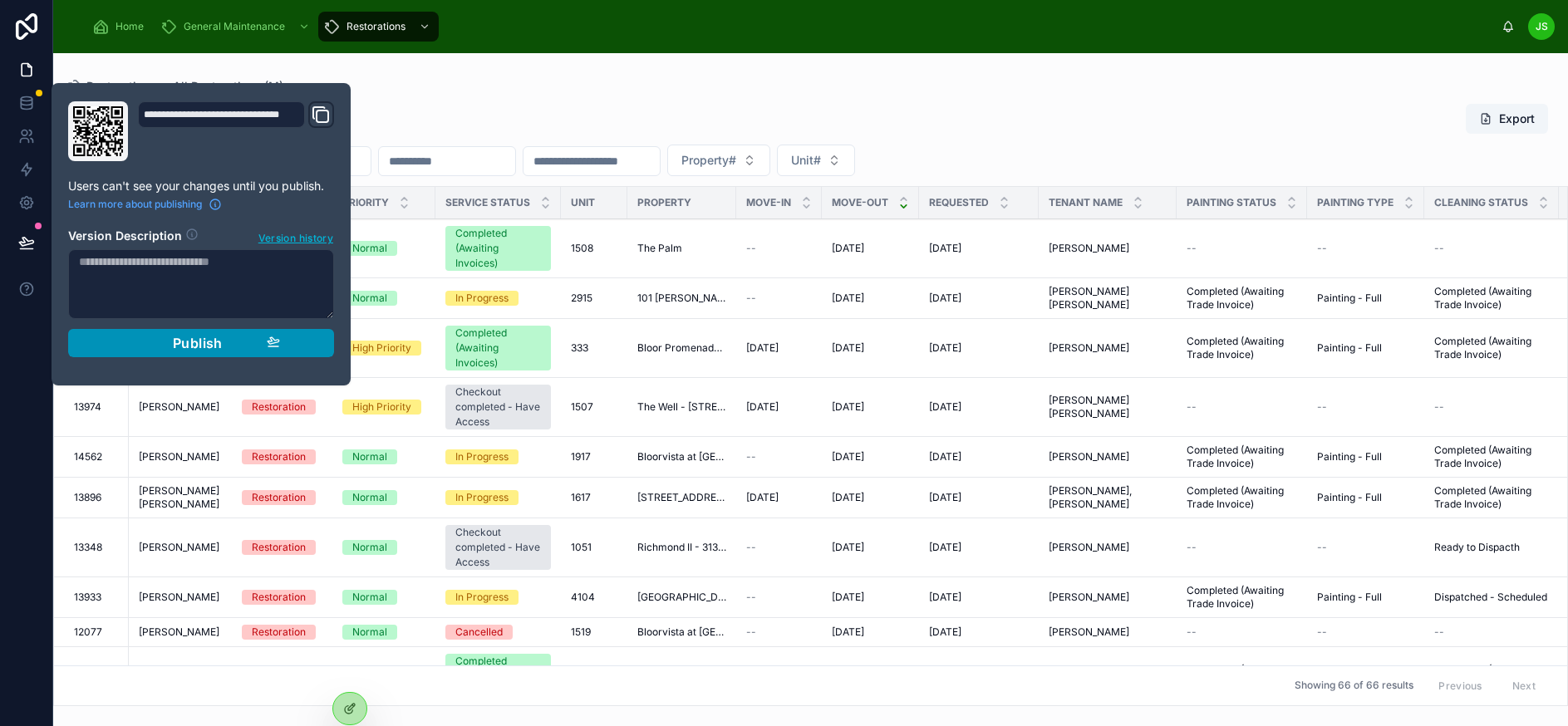
click at [197, 346] on span "Publish" at bounding box center [198, 343] width 50 height 17
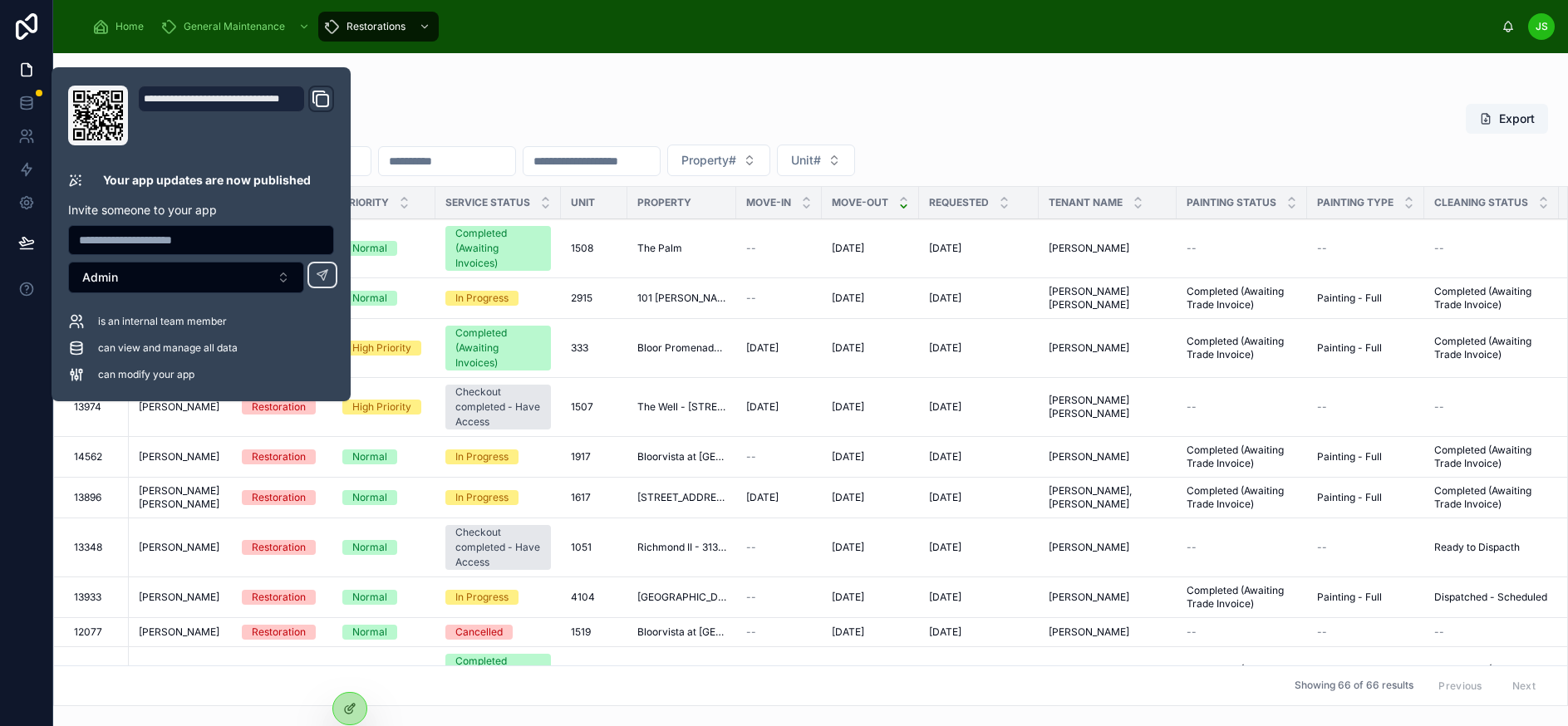
click at [621, 87] on div "Restorations All Restorations (M)" at bounding box center [810, 86] width 1488 height 13
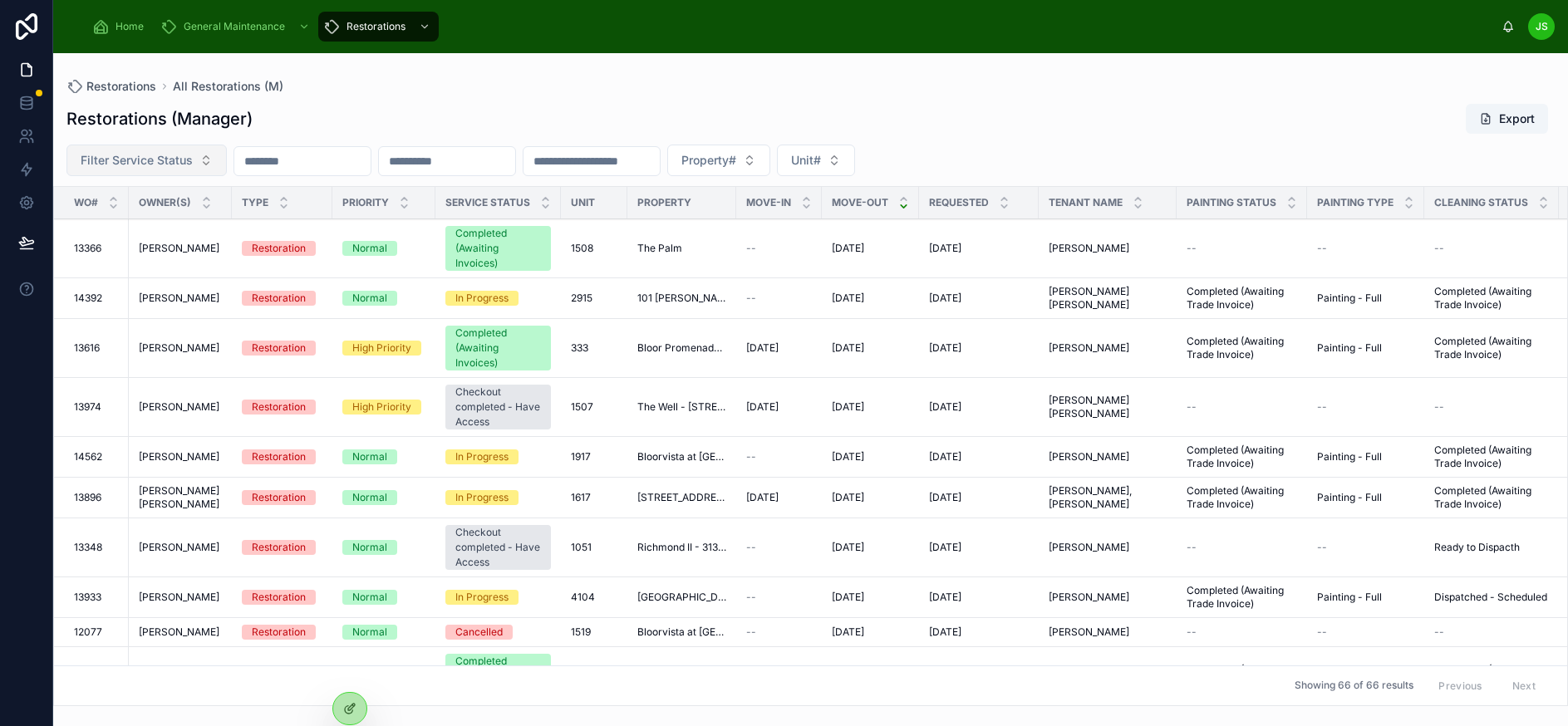
click at [142, 167] on span "Filter Service Status" at bounding box center [136, 160] width 112 height 17
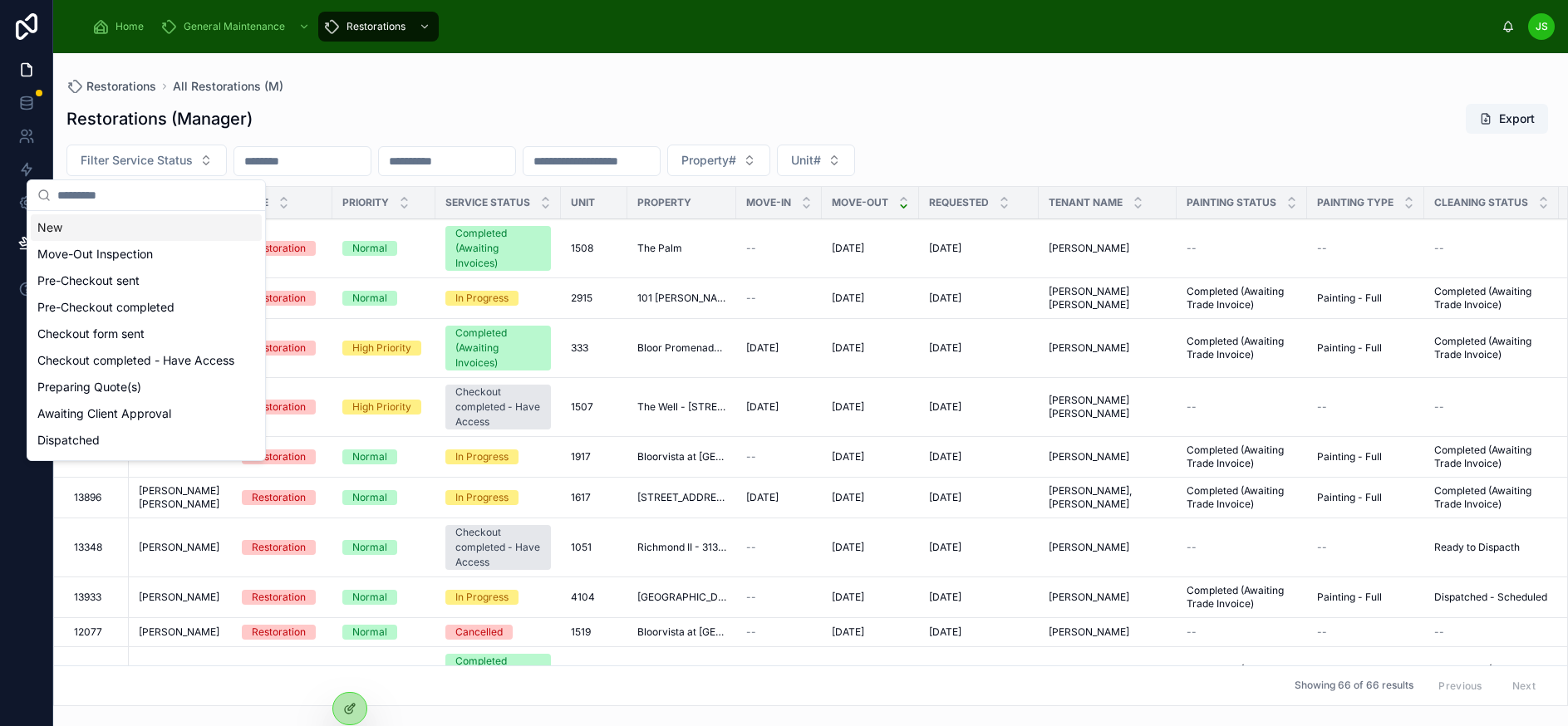
click at [364, 114] on div "Restorations (Manager) Export" at bounding box center [810, 118] width 1488 height 31
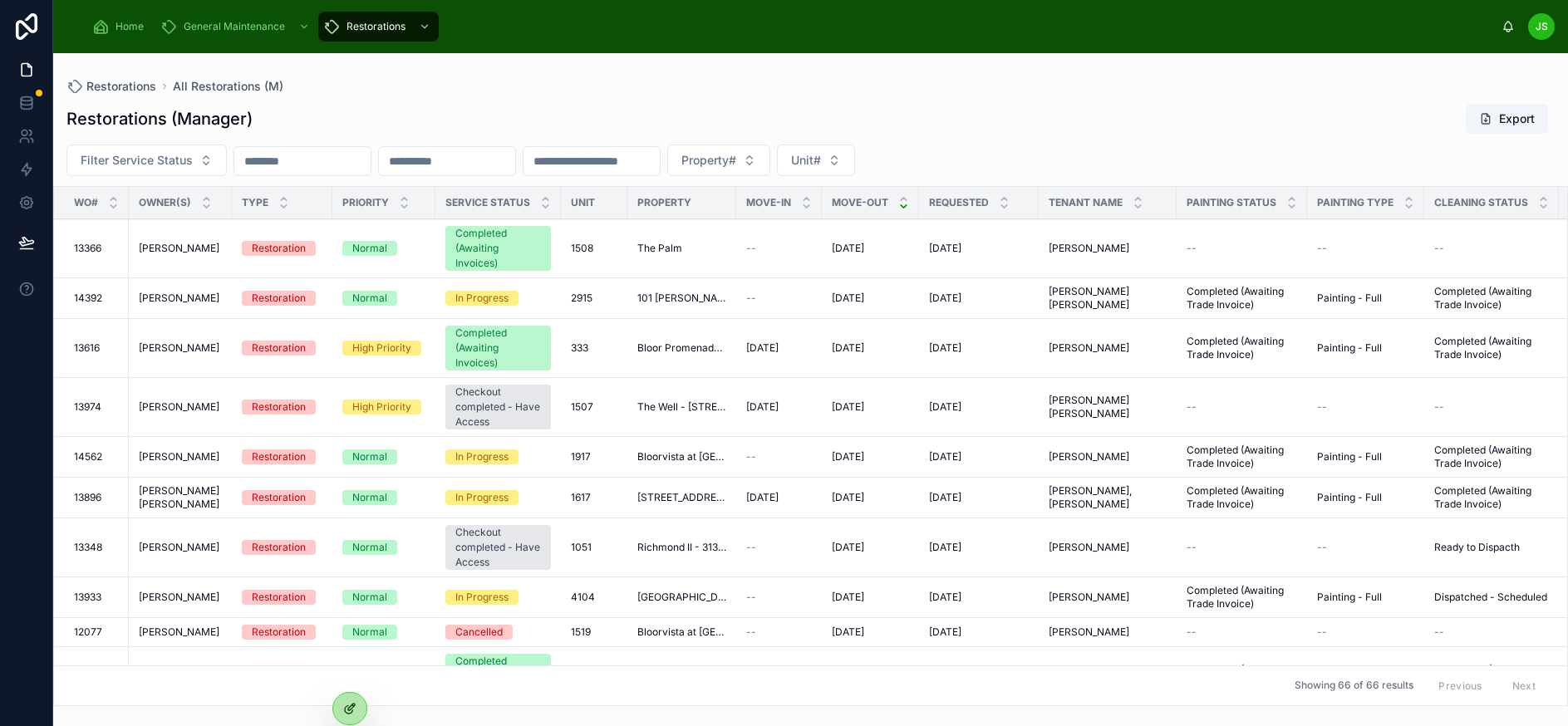
click at [349, 716] on div at bounding box center [350, 708] width 33 height 31
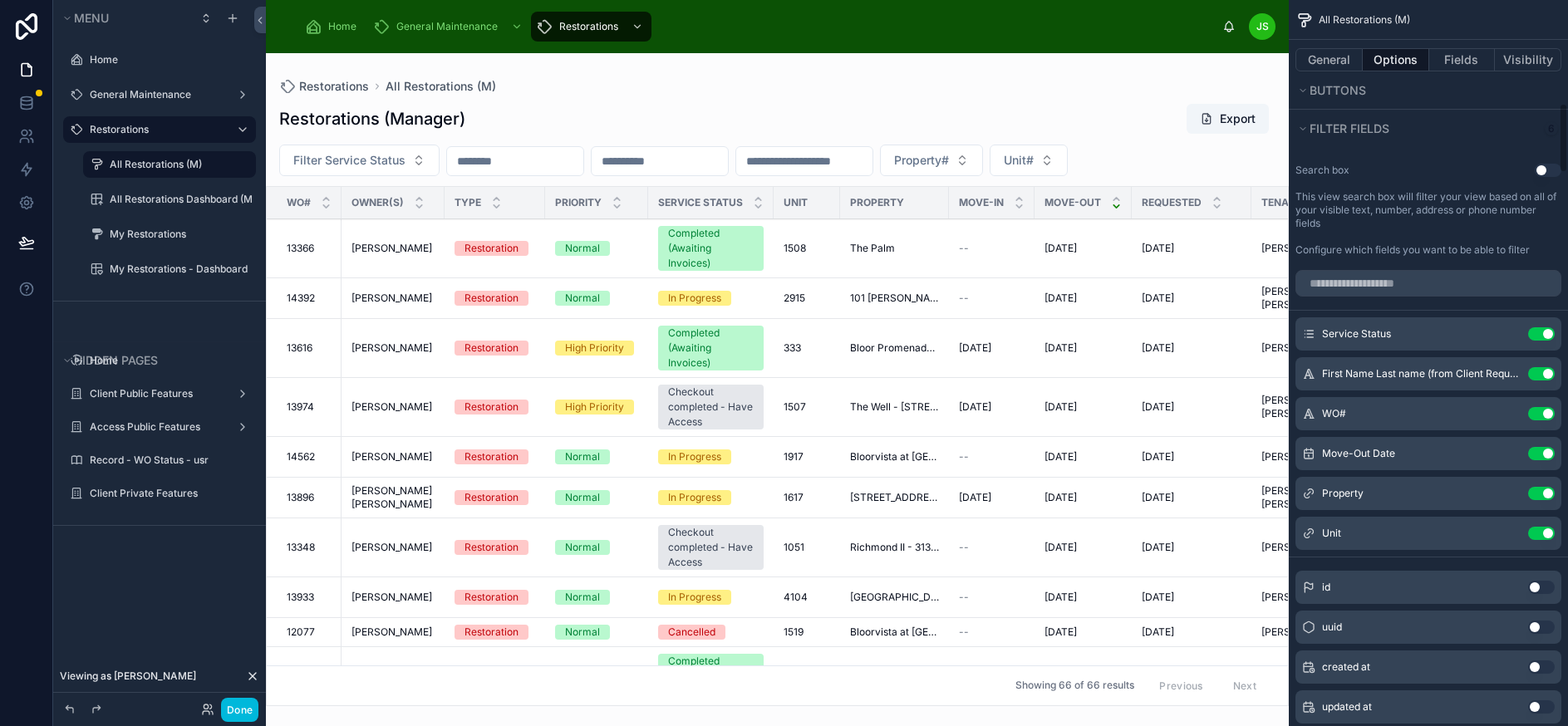
scroll to position [1079, 0]
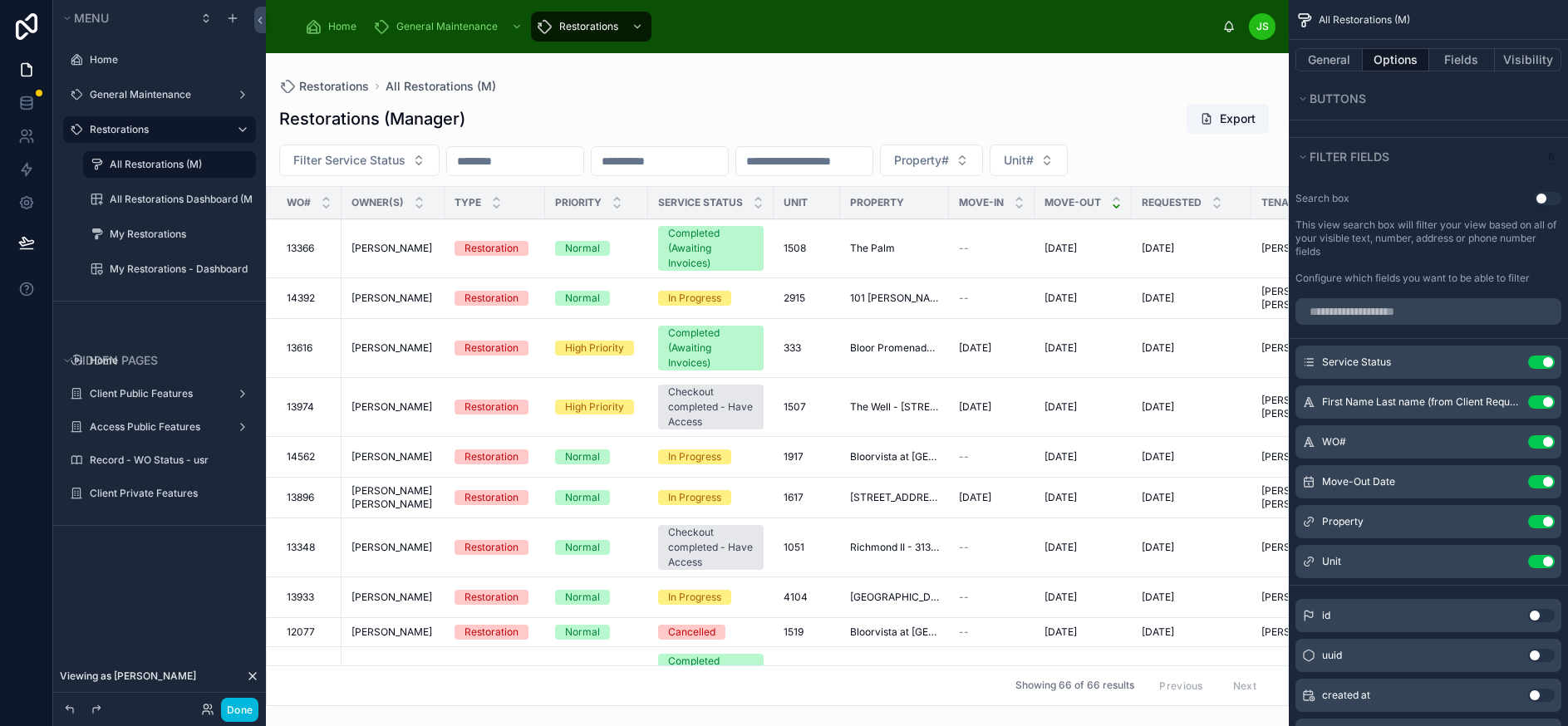
click at [0, 0] on icon "scrollable content" at bounding box center [0, 0] width 0 height 0
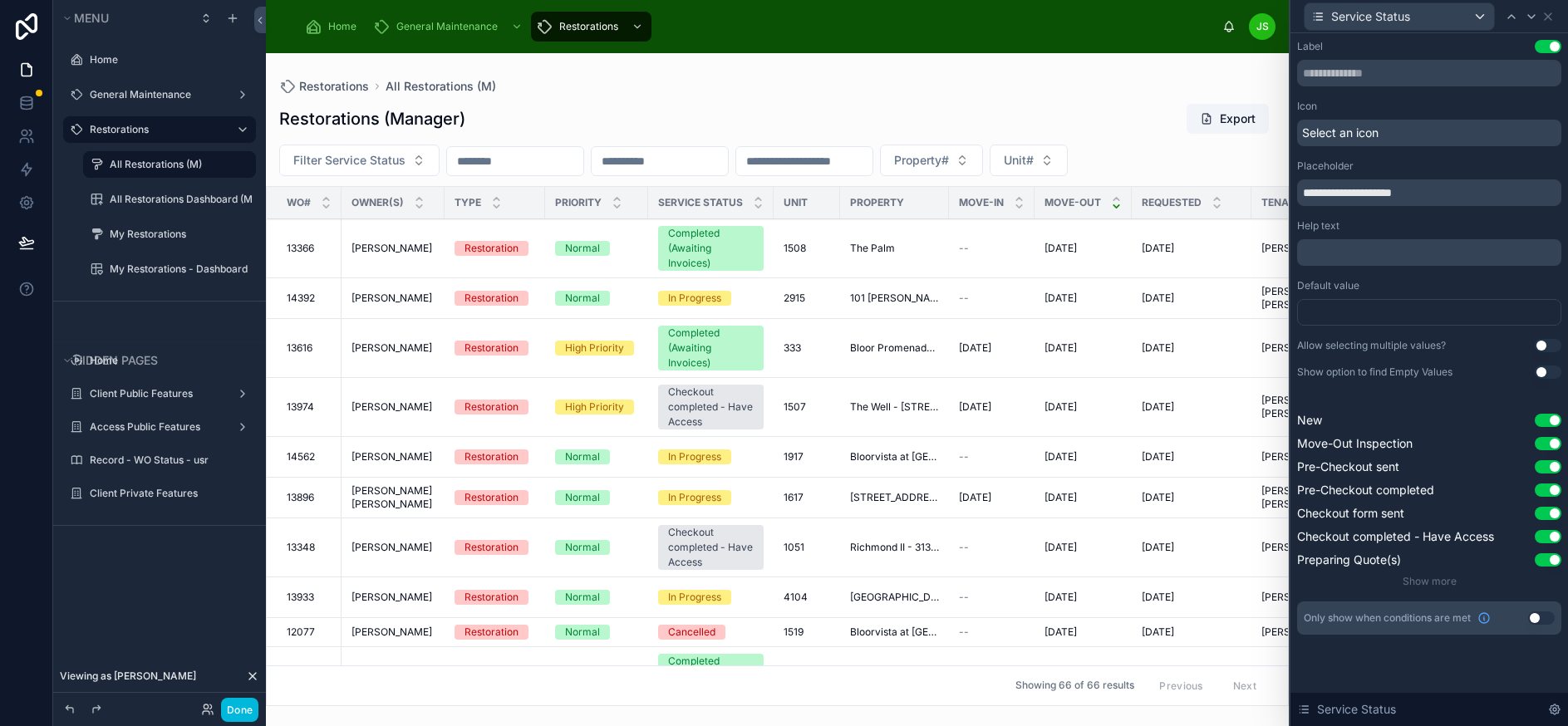
click at [1556, 344] on button "Use setting" at bounding box center [1548, 345] width 27 height 13
click at [233, 713] on button "Done" at bounding box center [240, 709] width 37 height 24
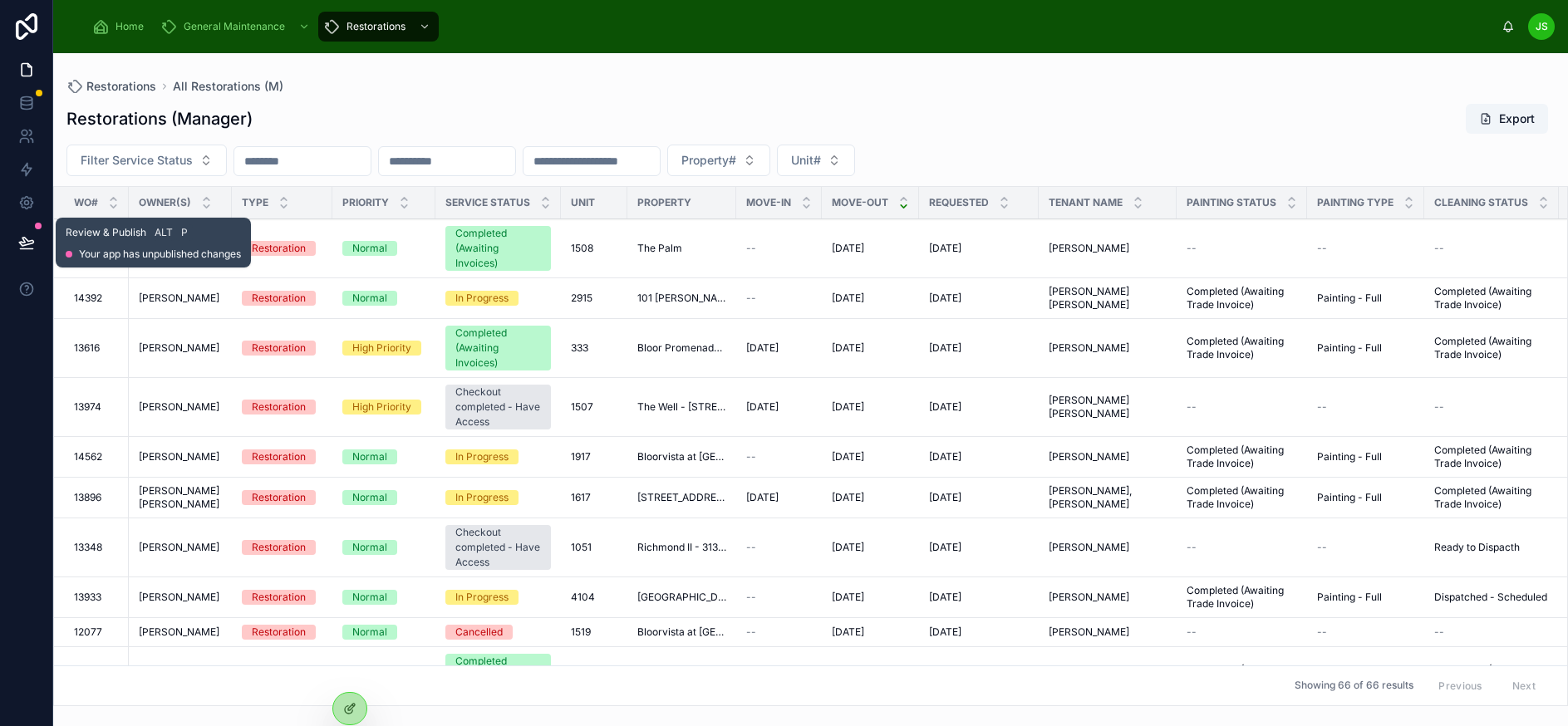
click at [25, 240] on icon at bounding box center [27, 242] width 17 height 17
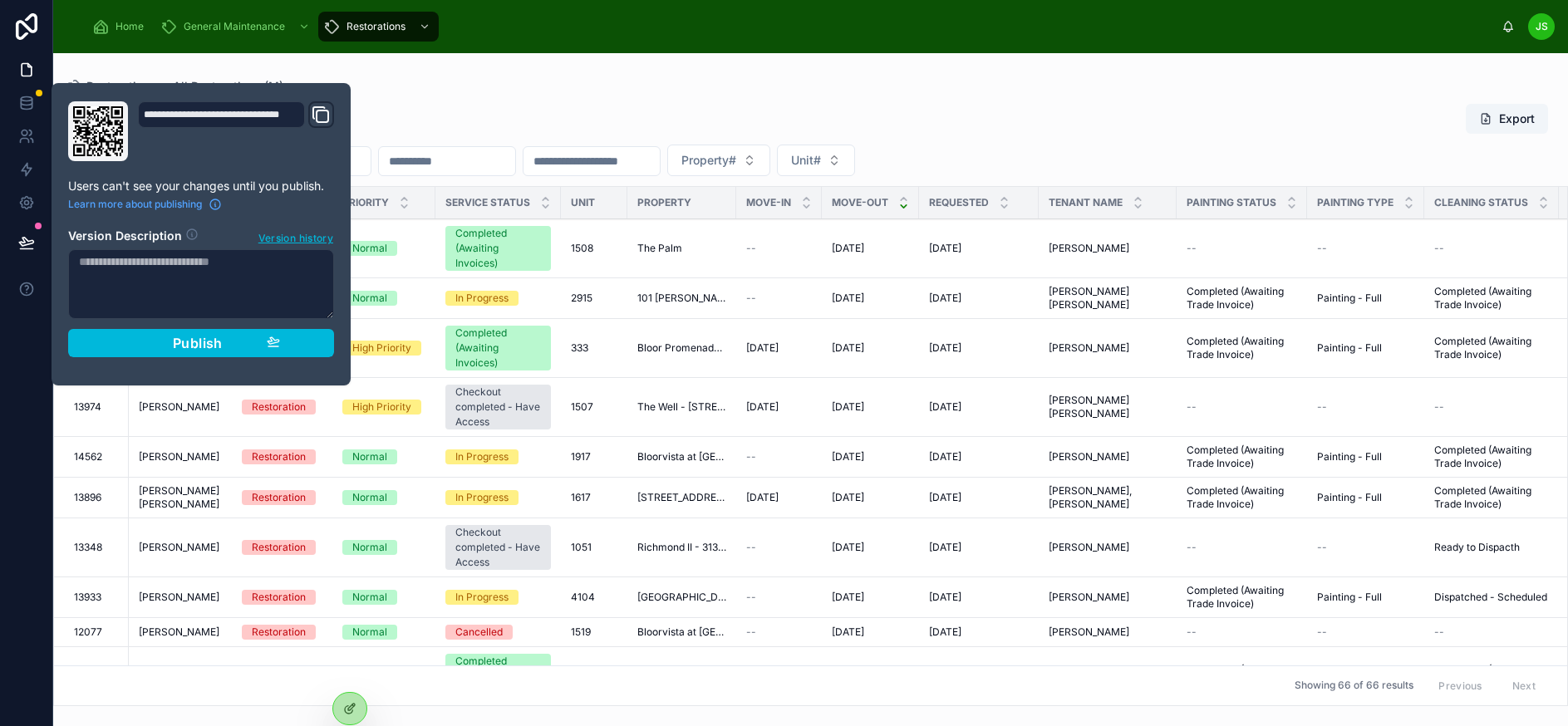
click at [206, 357] on div "**********" at bounding box center [201, 234] width 279 height 265
click at [206, 348] on span "Publish" at bounding box center [198, 343] width 50 height 17
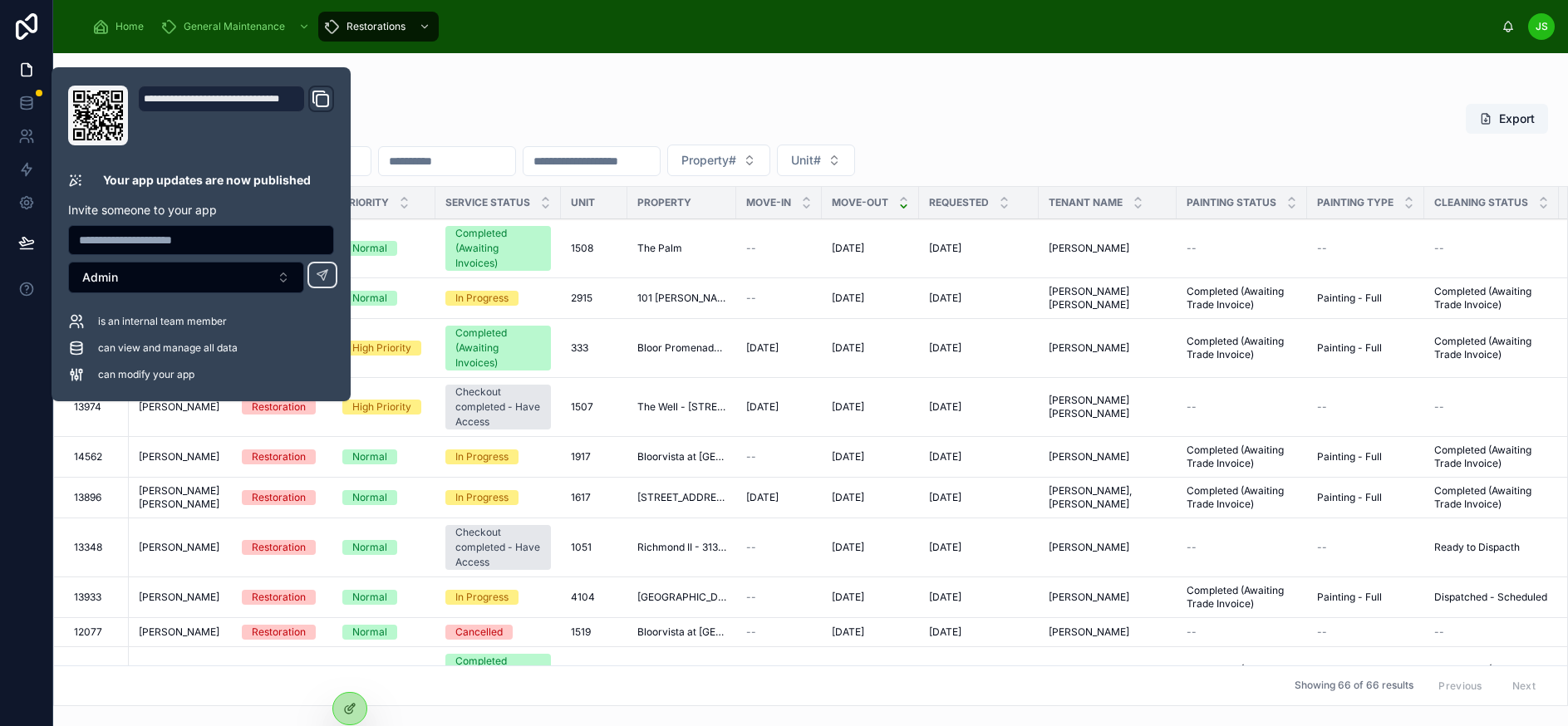
click at [631, 105] on div "Restorations (Manager) Export" at bounding box center [810, 118] width 1488 height 31
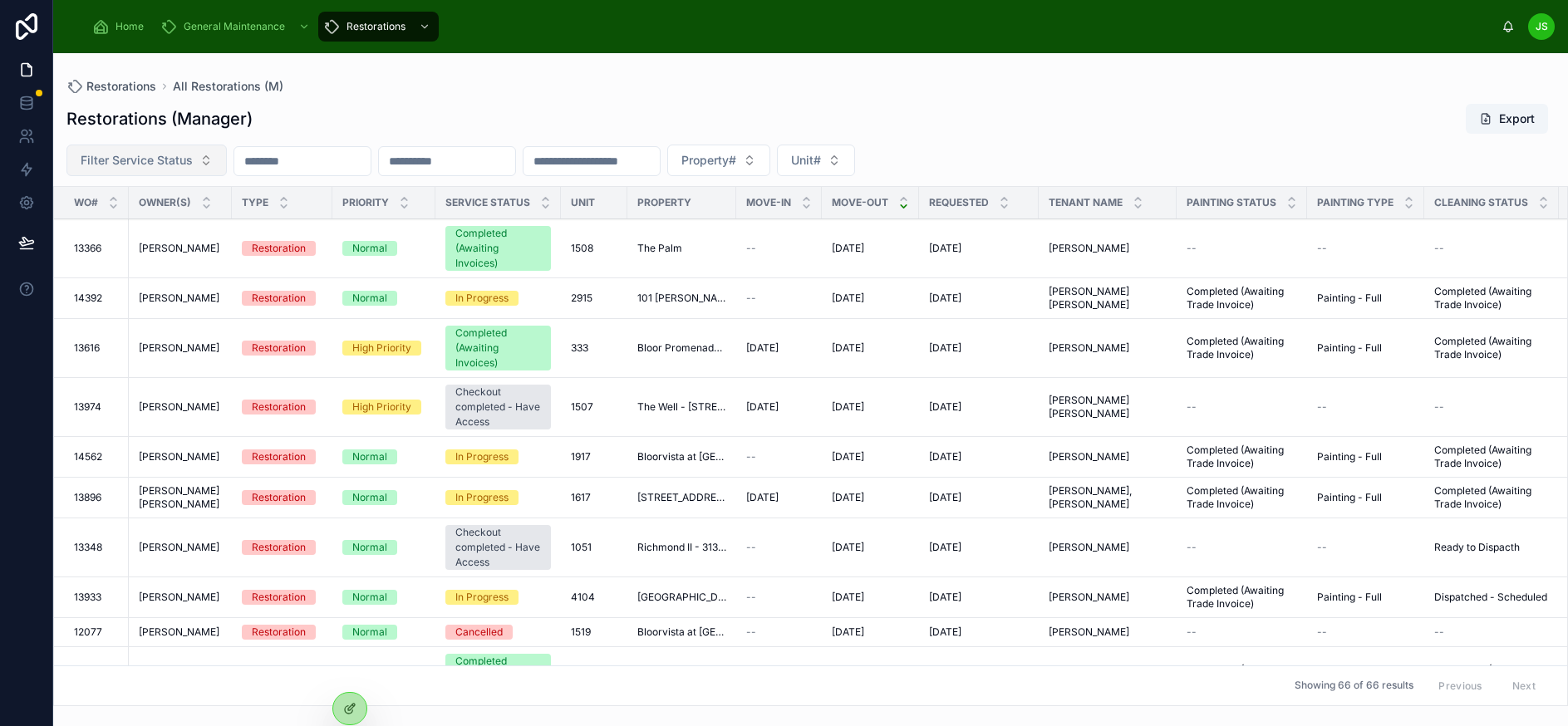
click at [179, 160] on span "Filter Service Status" at bounding box center [136, 160] width 112 height 17
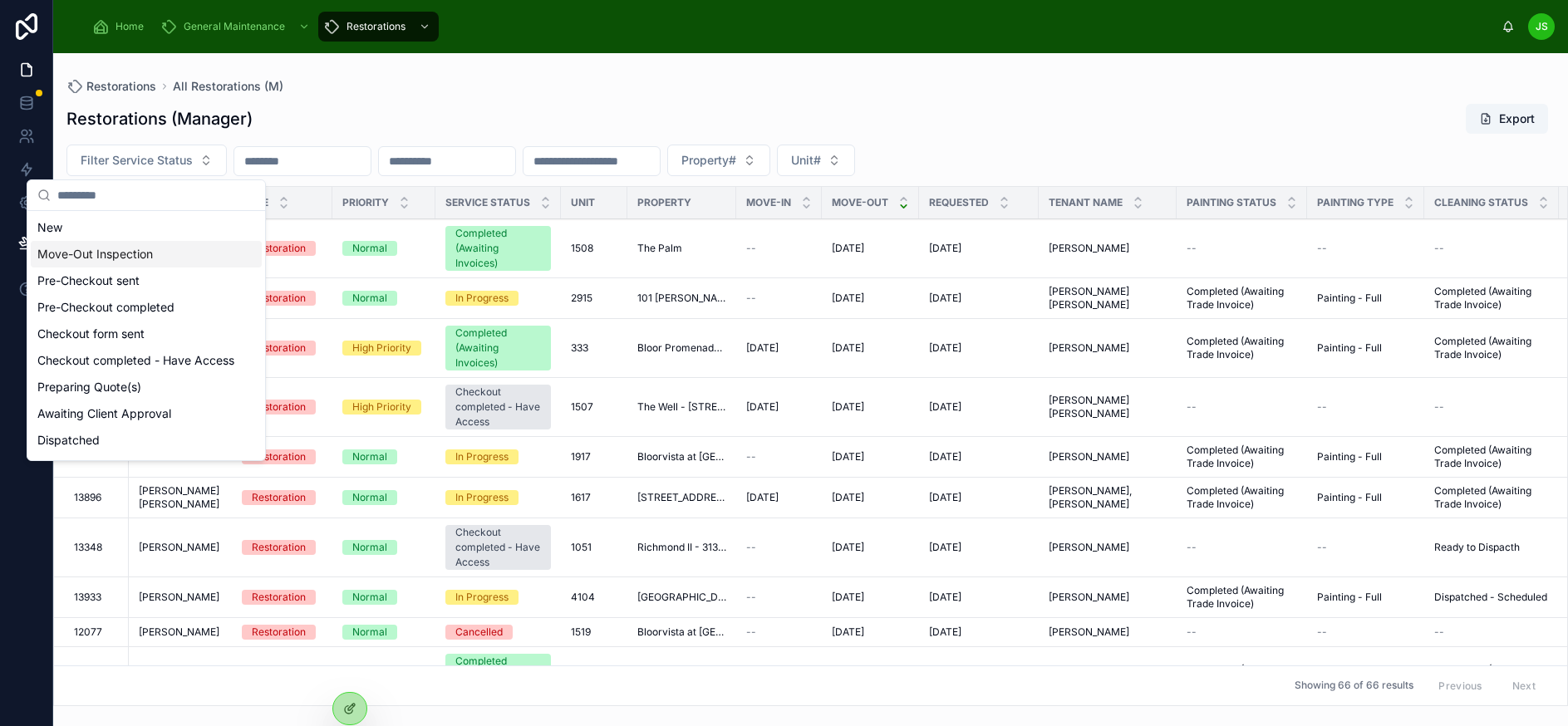
click at [153, 254] on div "Move-Out Inspection" at bounding box center [146, 253] width 231 height 27
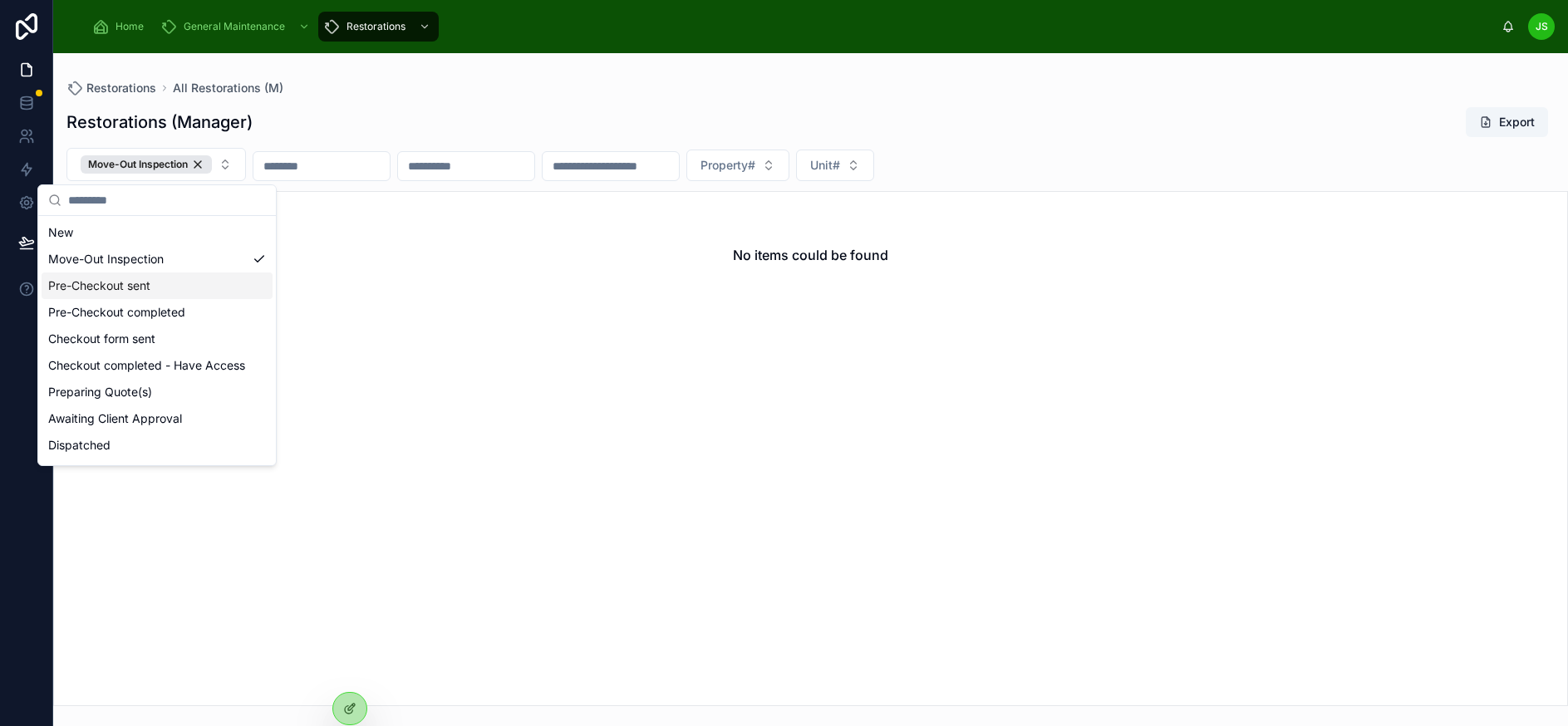
click at [166, 280] on div "Pre-Checkout sent" at bounding box center [157, 286] width 231 height 27
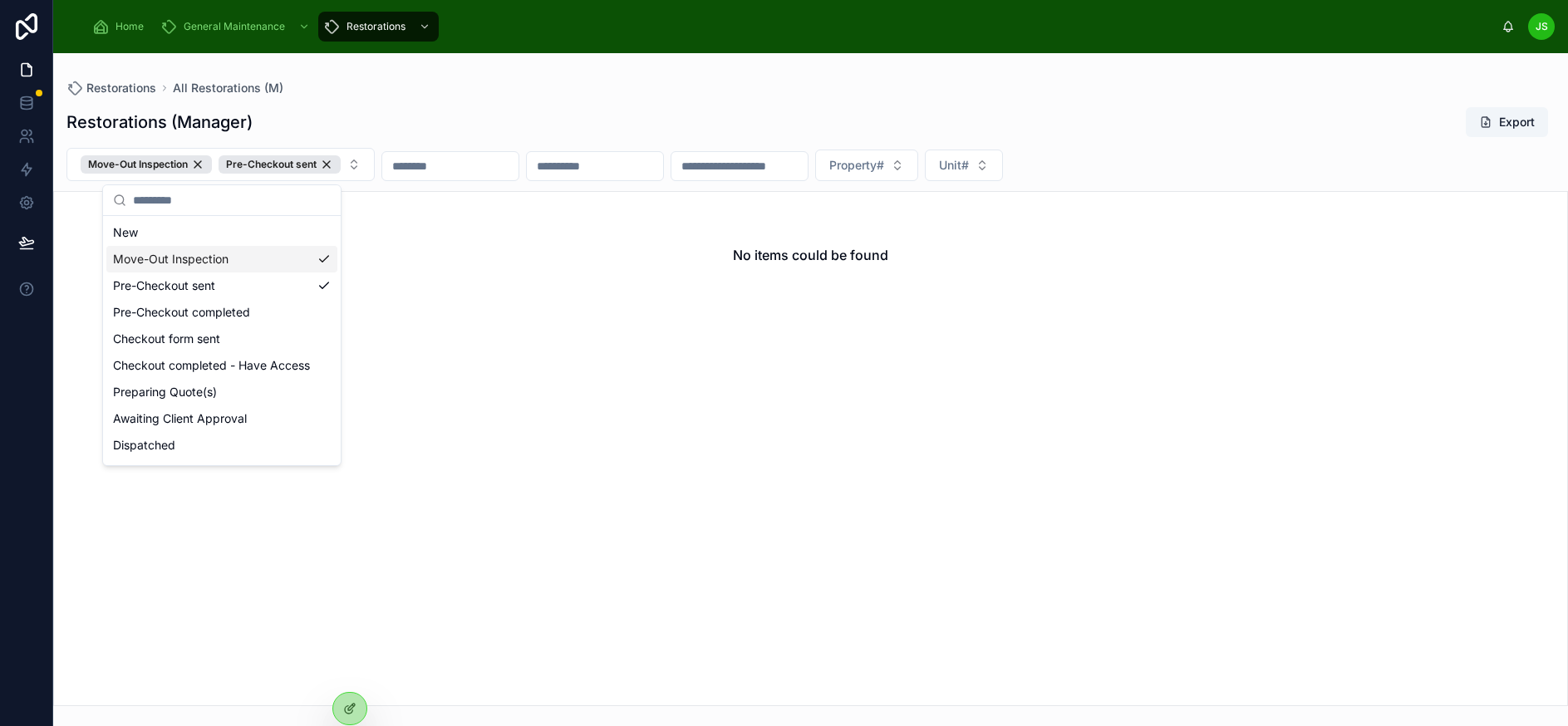
click at [265, 265] on div "Move-Out Inspection" at bounding box center [222, 259] width 231 height 27
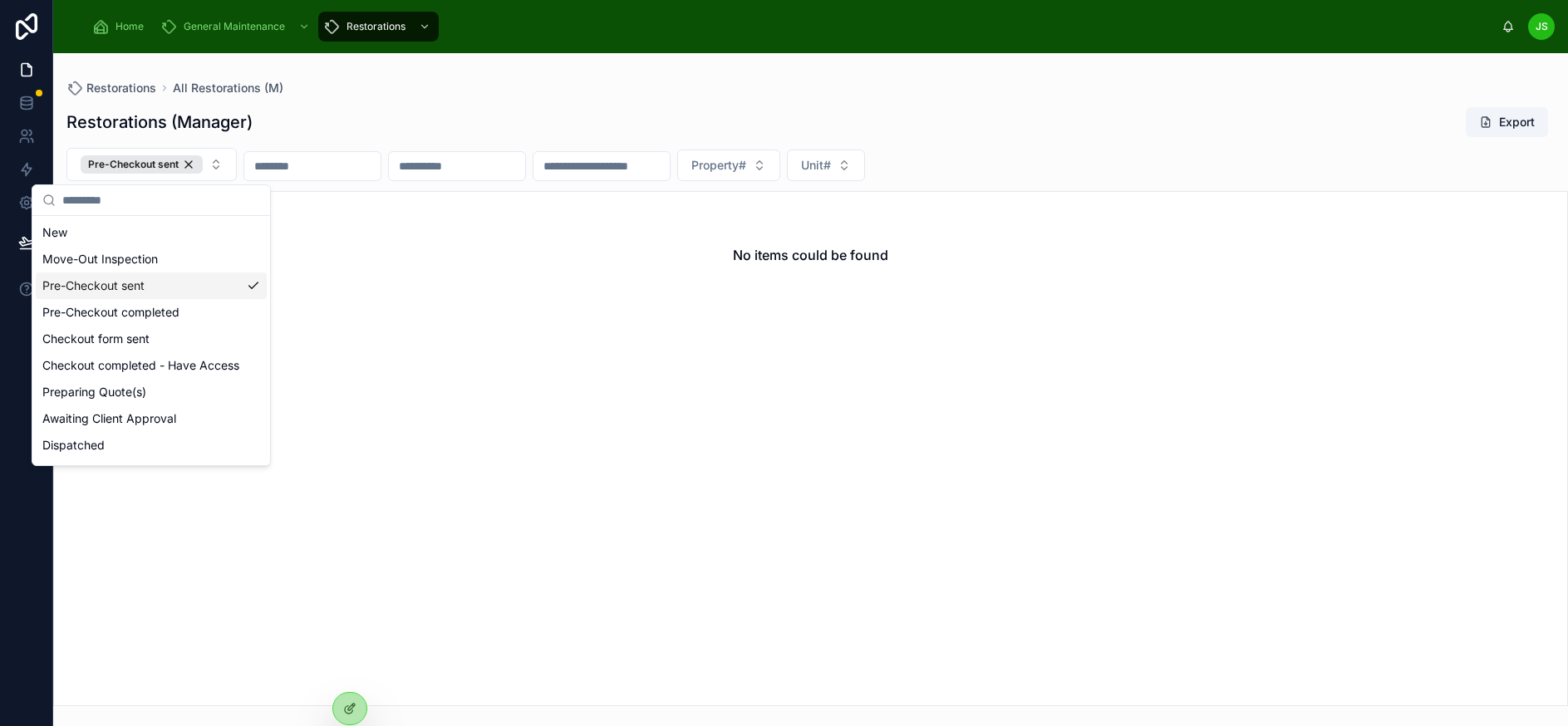
click at [208, 287] on div "Pre-Checkout sent" at bounding box center [152, 286] width 231 height 27
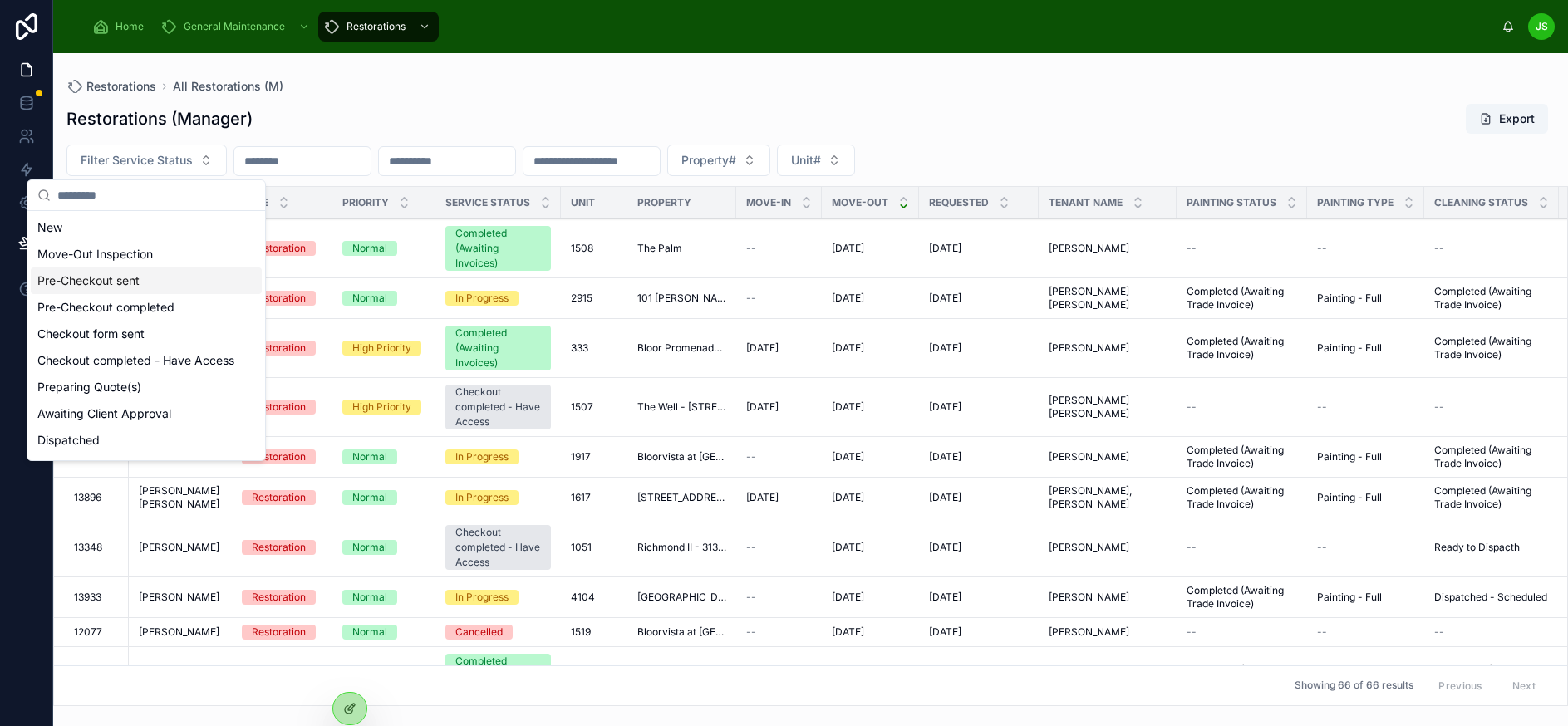
click at [473, 95] on div "Restorations (Manager) Export Filter Service Status Property# Unit# WO# Owner(s…" at bounding box center [809, 400] width 1514 height 613
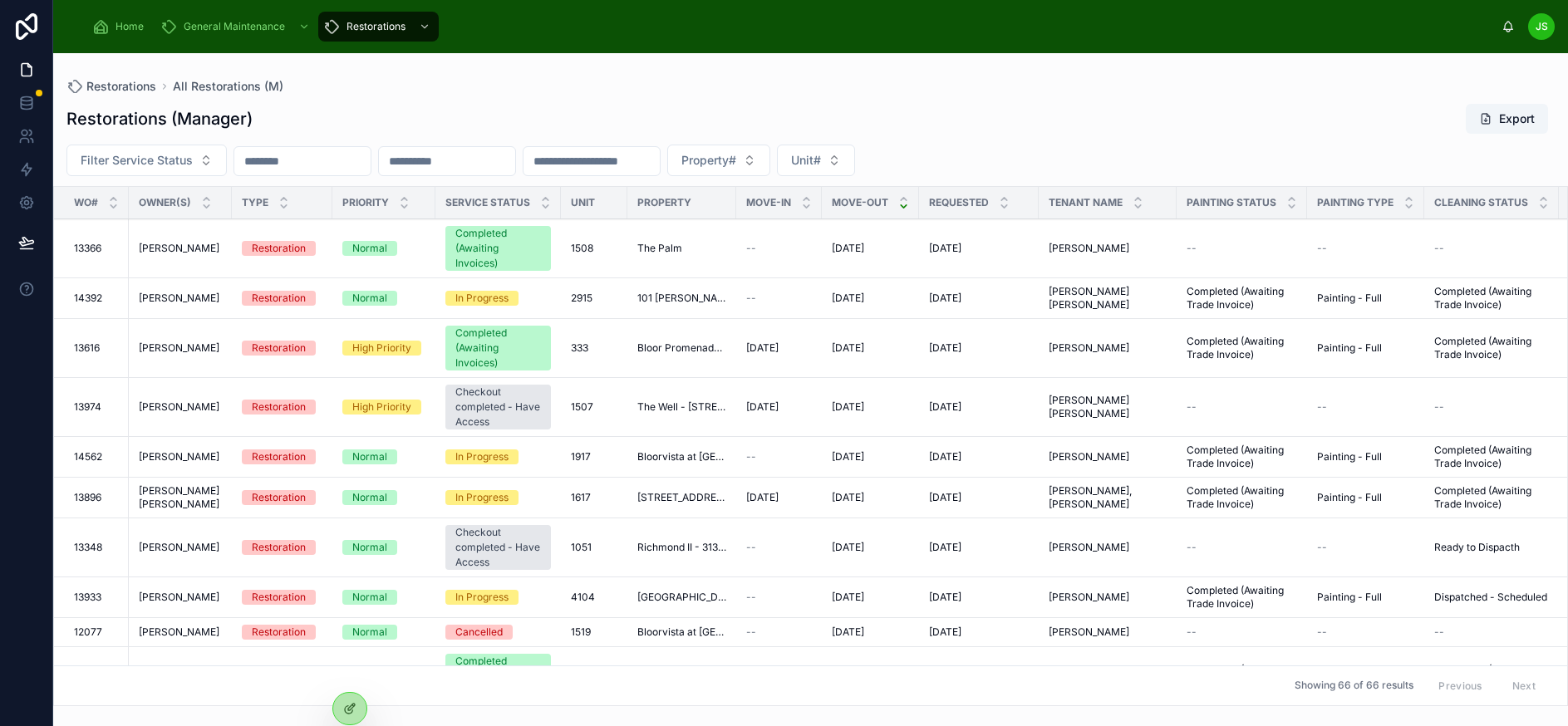
click at [1022, 108] on div "Restorations (Manager) Export" at bounding box center [810, 118] width 1488 height 31
